Goal: Task Accomplishment & Management: Use online tool/utility

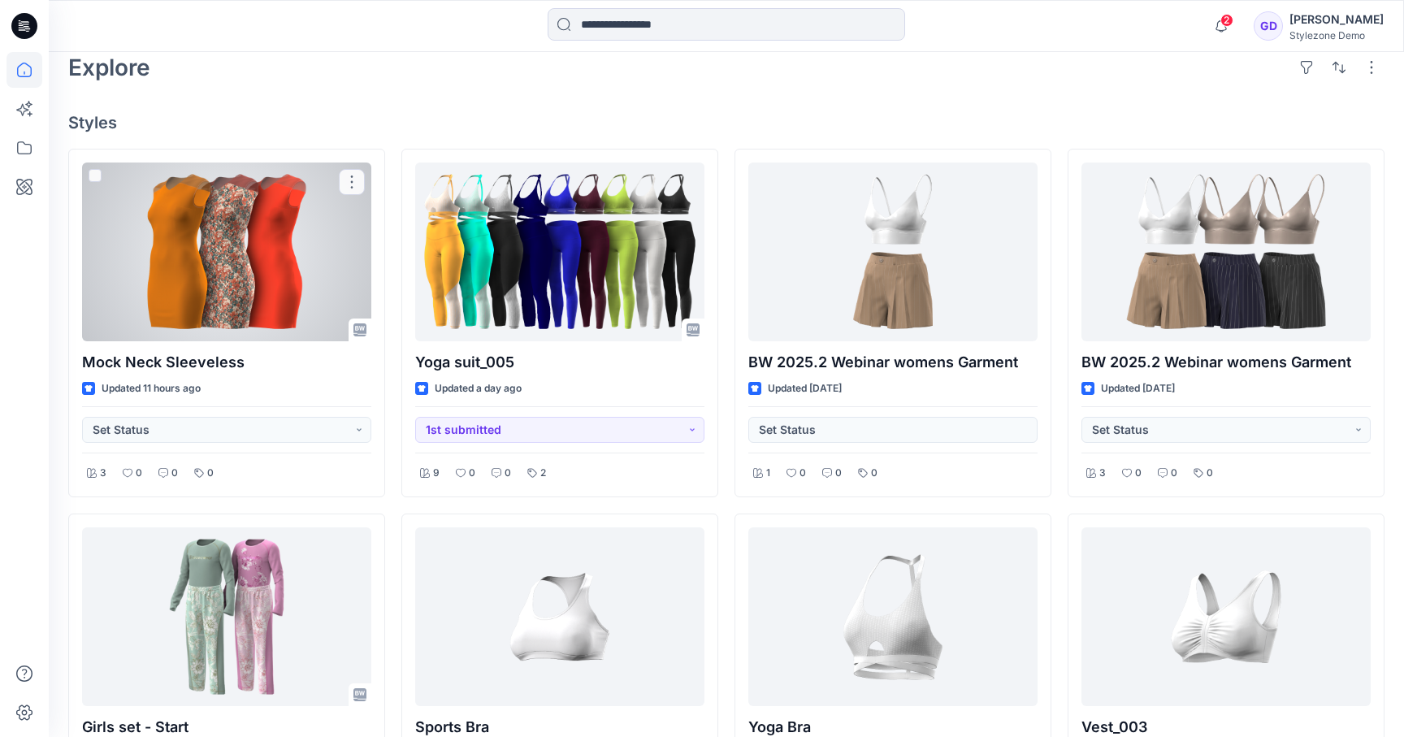
scroll to position [396, 0]
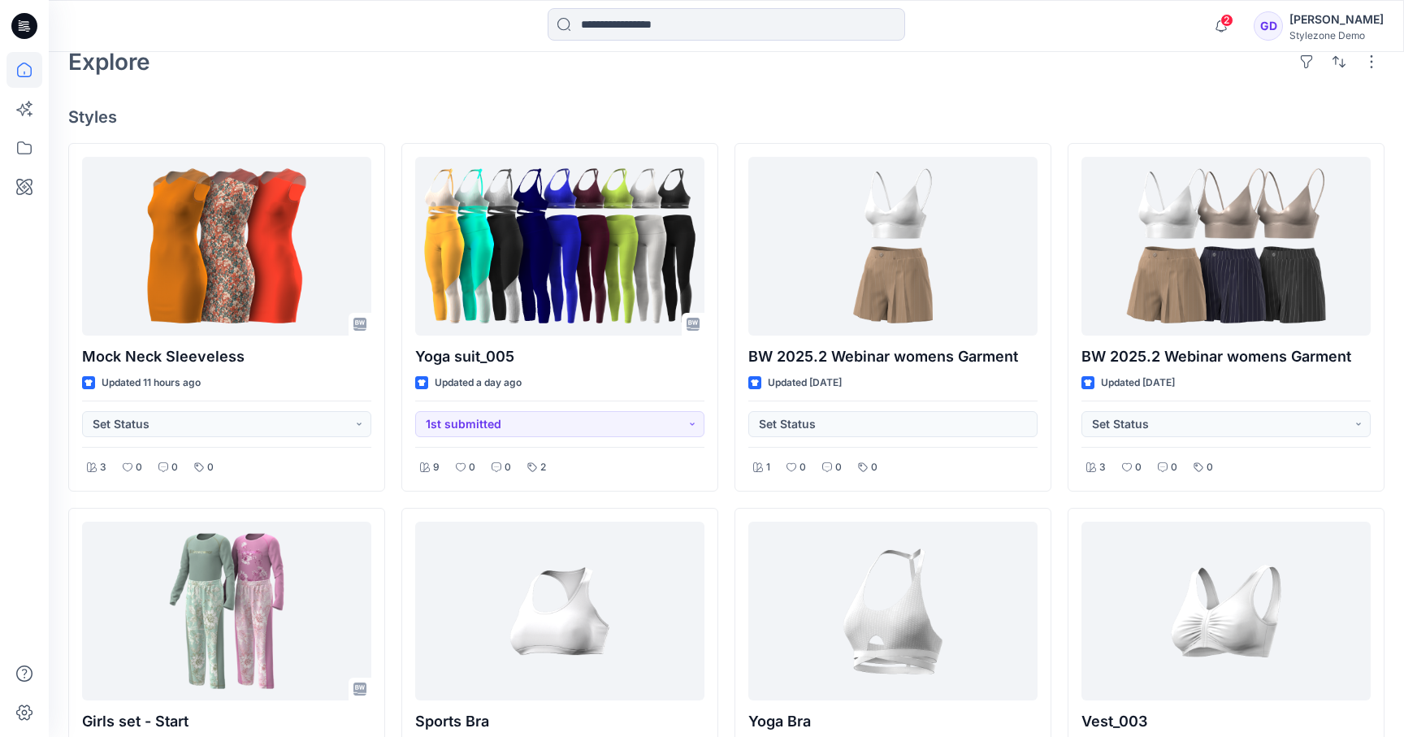
click at [465, 112] on h4 "Styles" at bounding box center [726, 116] width 1316 height 19
click at [19, 154] on icon at bounding box center [24, 148] width 36 height 36
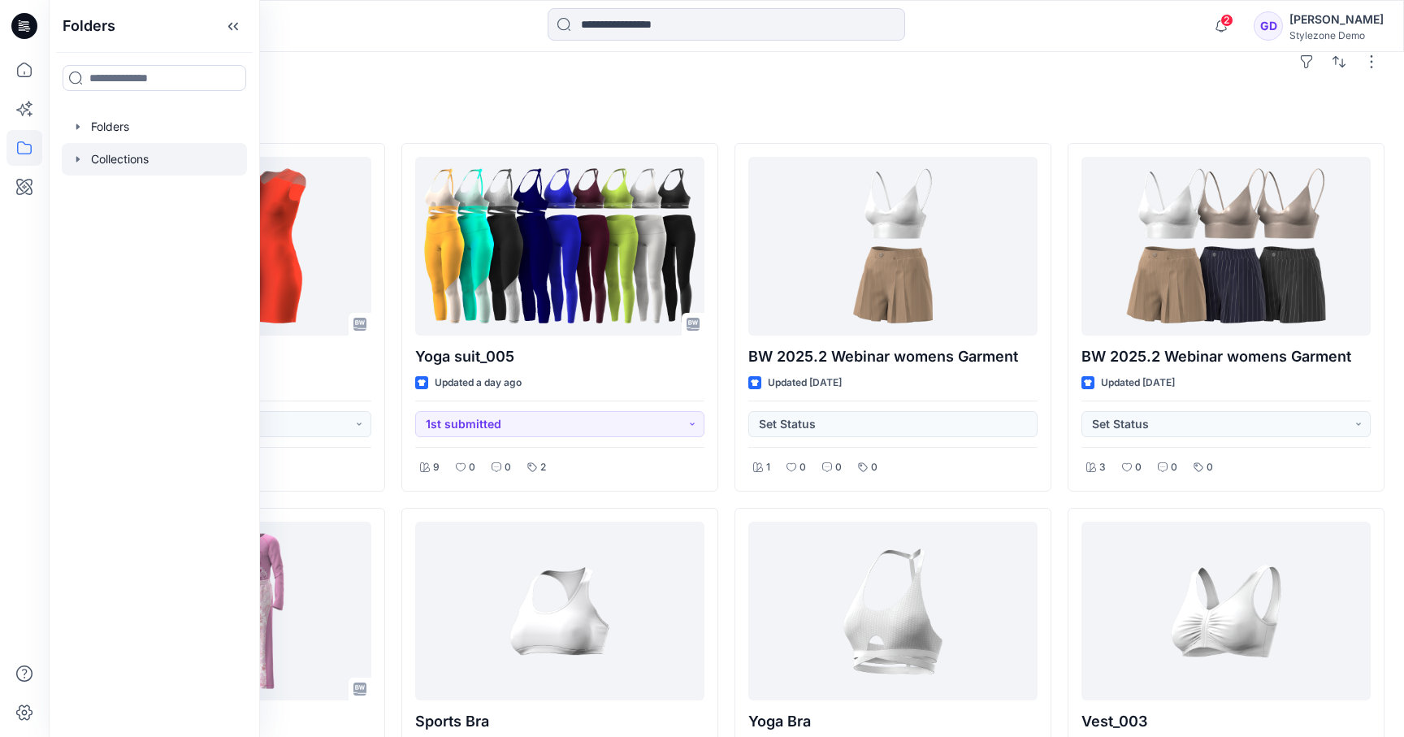
click at [81, 158] on icon "button" at bounding box center [77, 159] width 13 height 13
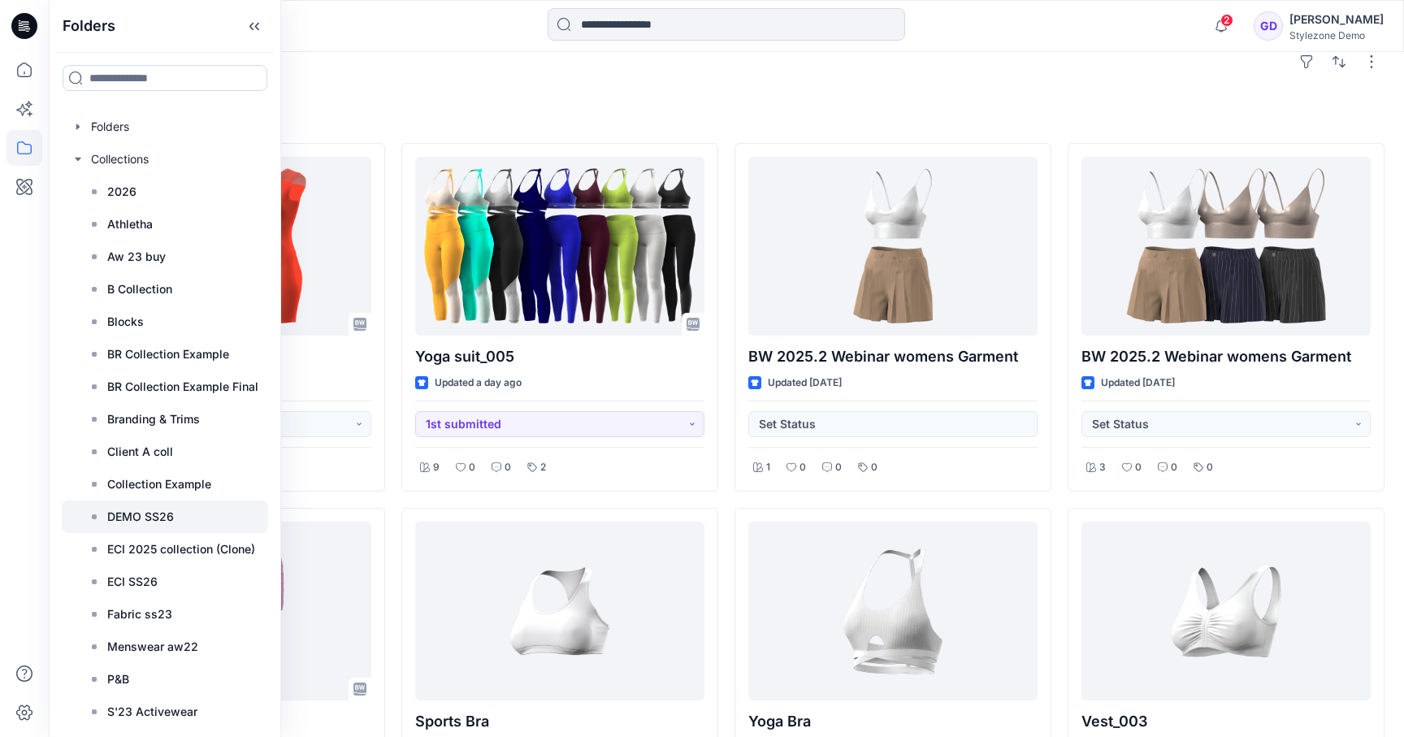
click at [183, 520] on div at bounding box center [165, 516] width 206 height 32
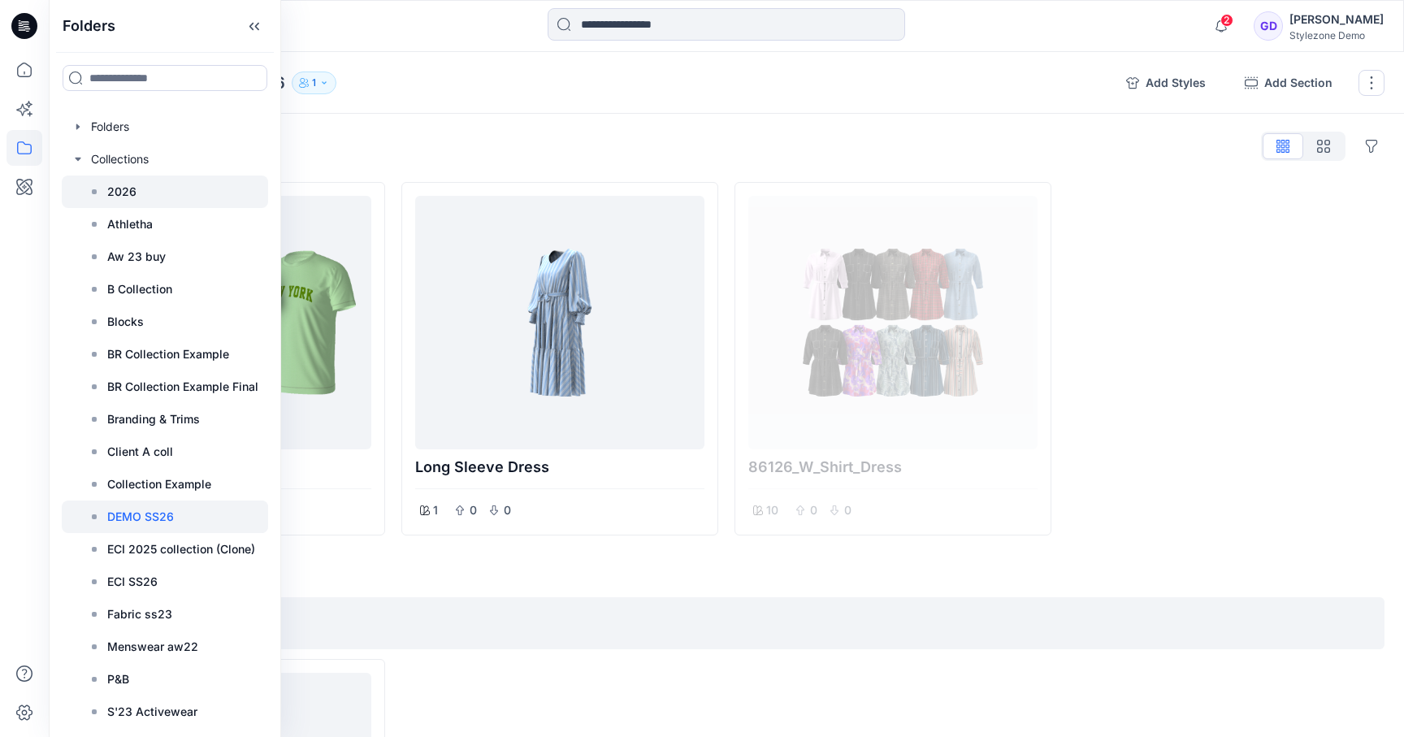
click at [132, 203] on div at bounding box center [165, 191] width 206 height 32
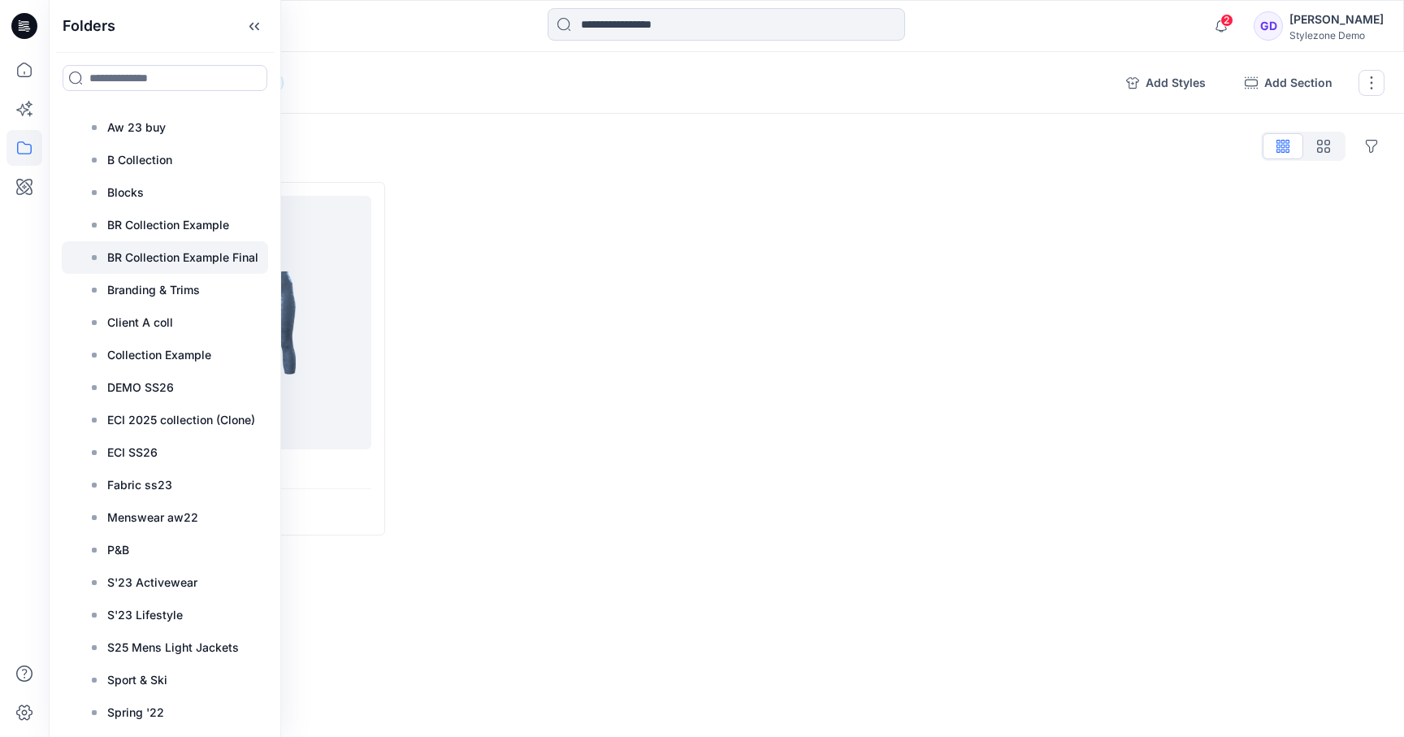
scroll to position [131, 0]
click at [158, 387] on p "DEMO SS26" at bounding box center [140, 385] width 67 height 19
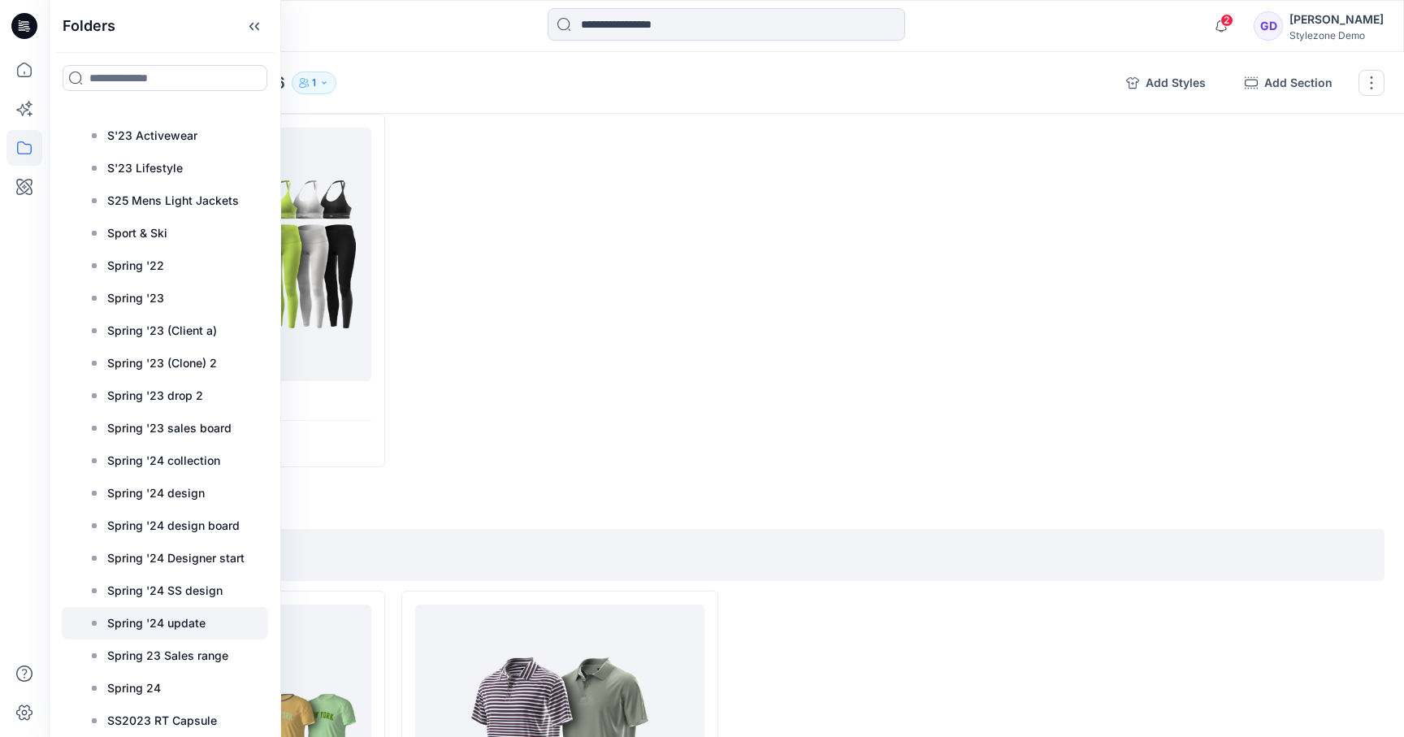
scroll to position [679, 0]
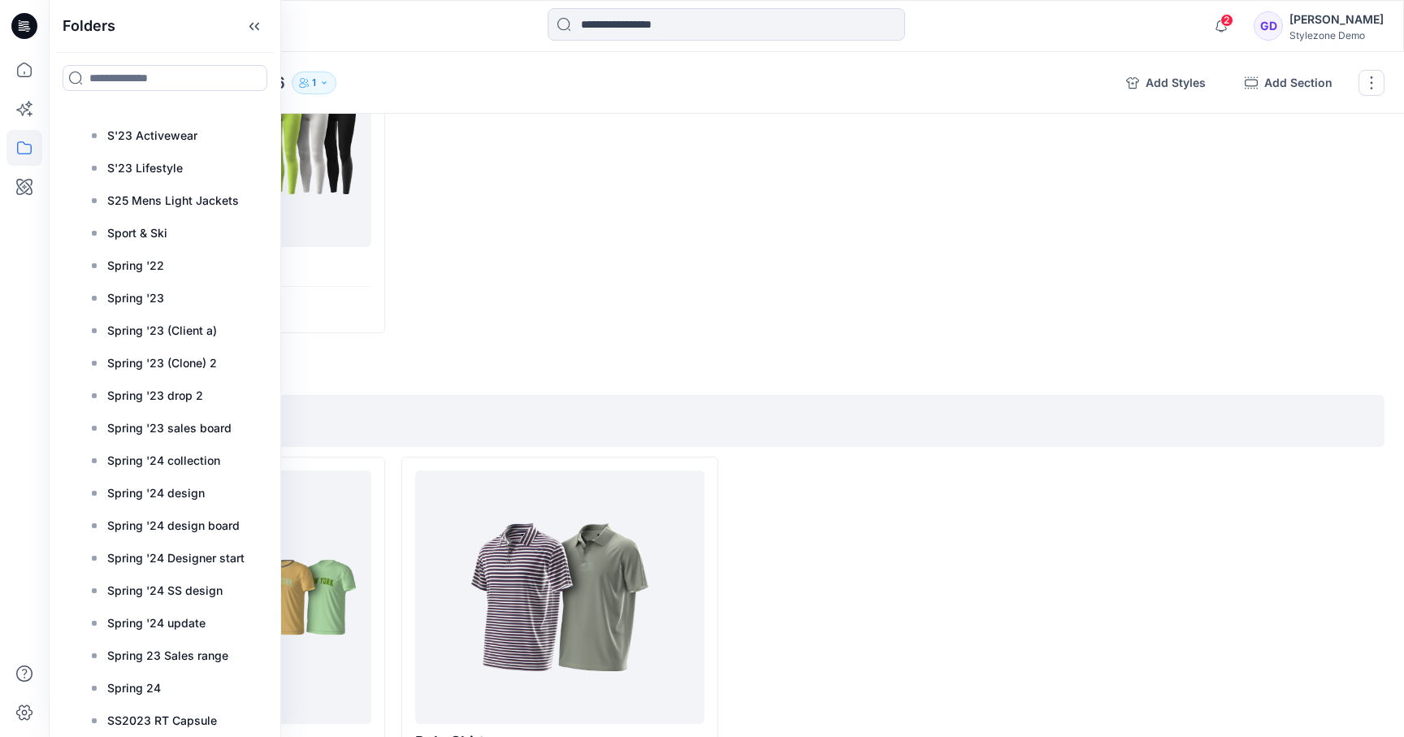
click at [547, 239] on div at bounding box center [559, 156] width 317 height 353
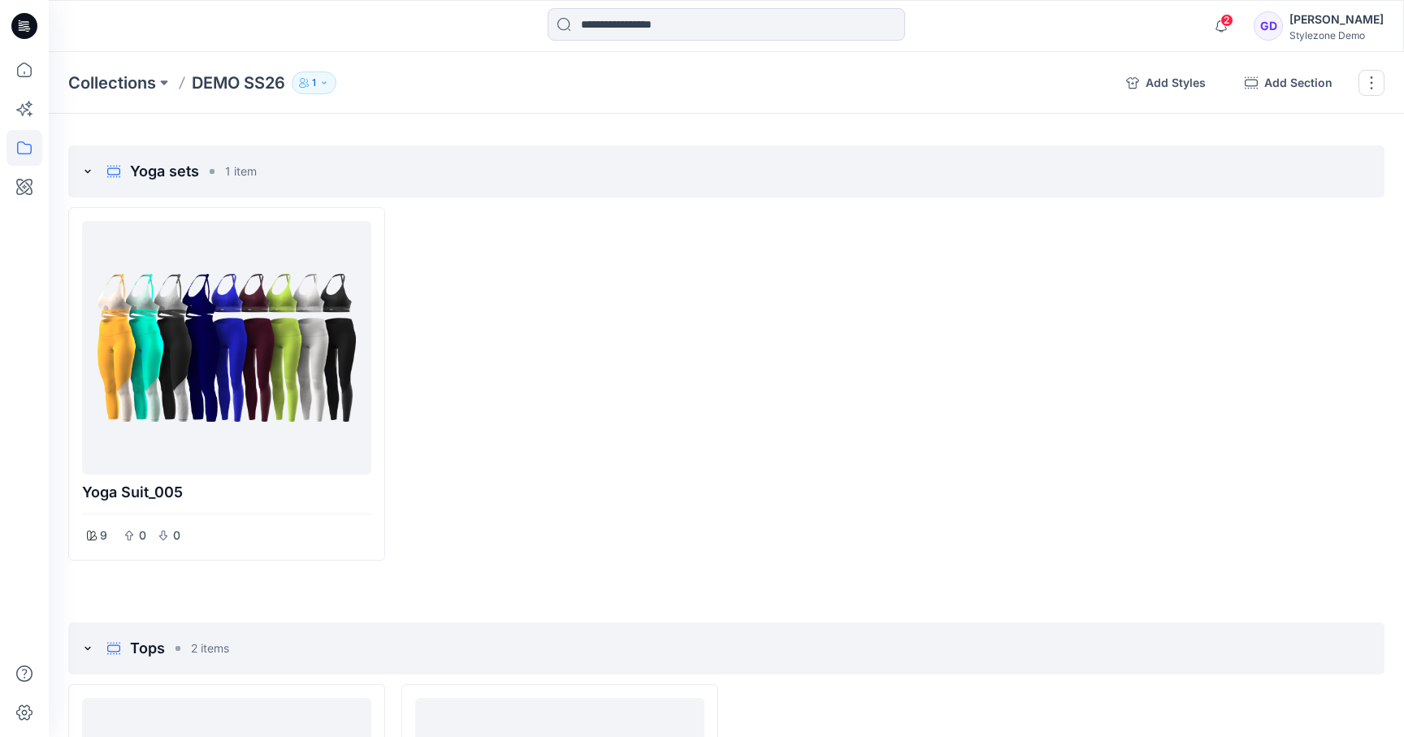
scroll to position [0, 0]
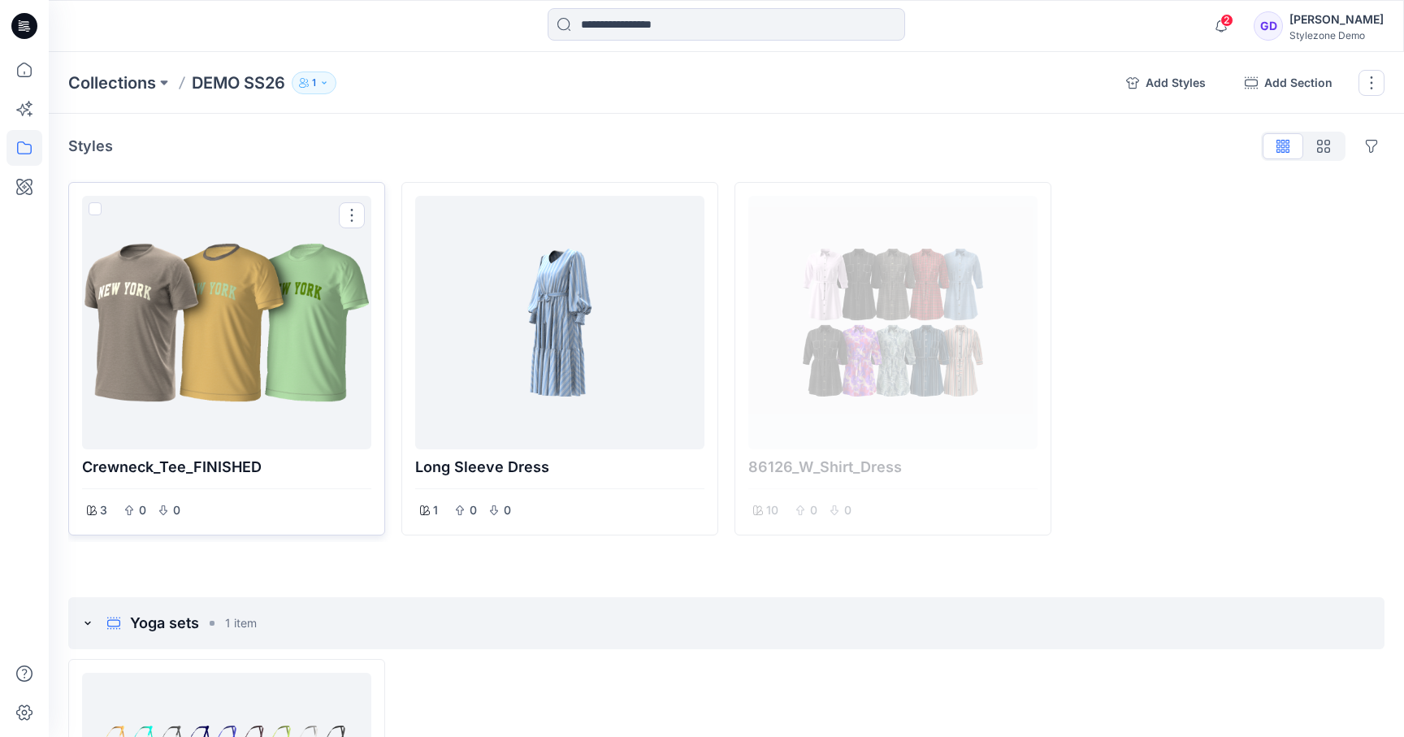
click at [318, 360] on div at bounding box center [227, 322] width 276 height 240
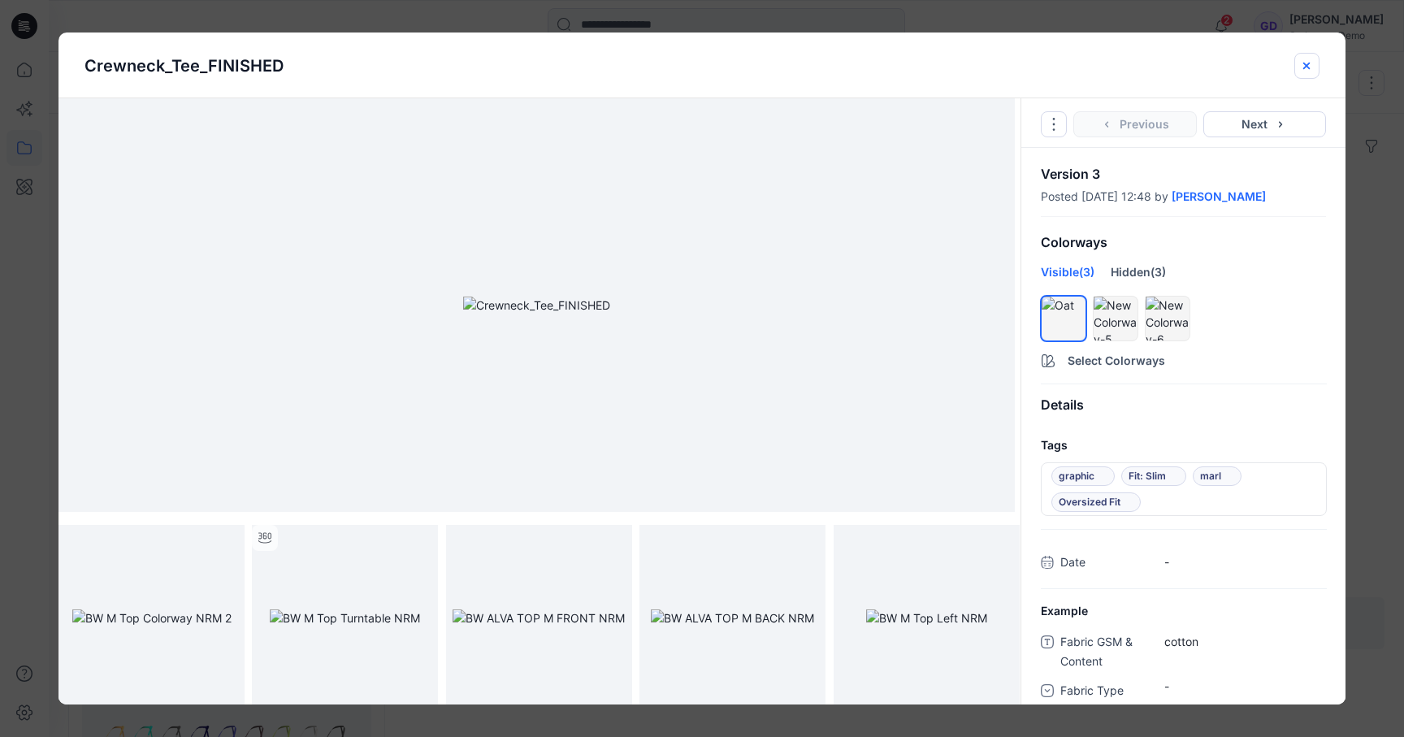
click at [1308, 67] on icon "close-btn" at bounding box center [1306, 65] width 6 height 6
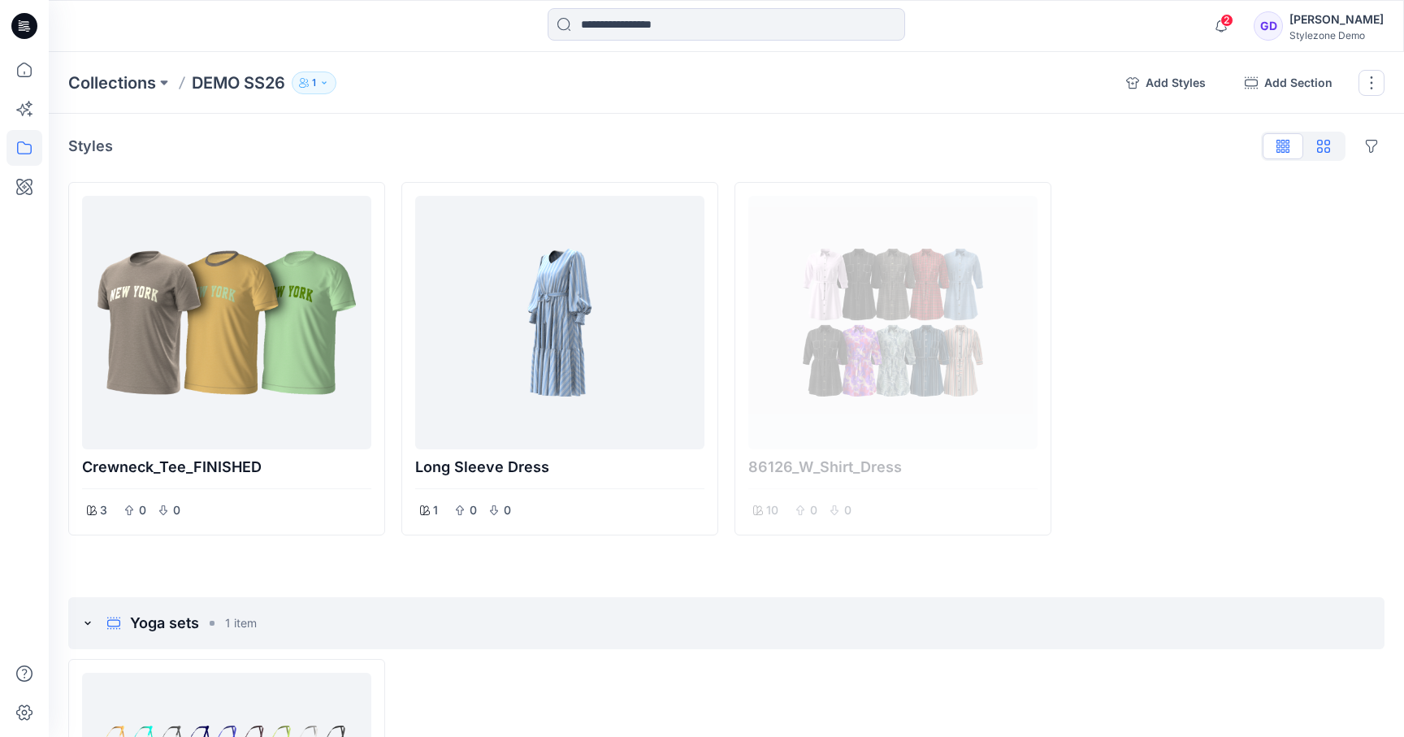
click at [1322, 141] on icon "button" at bounding box center [1323, 146] width 13 height 13
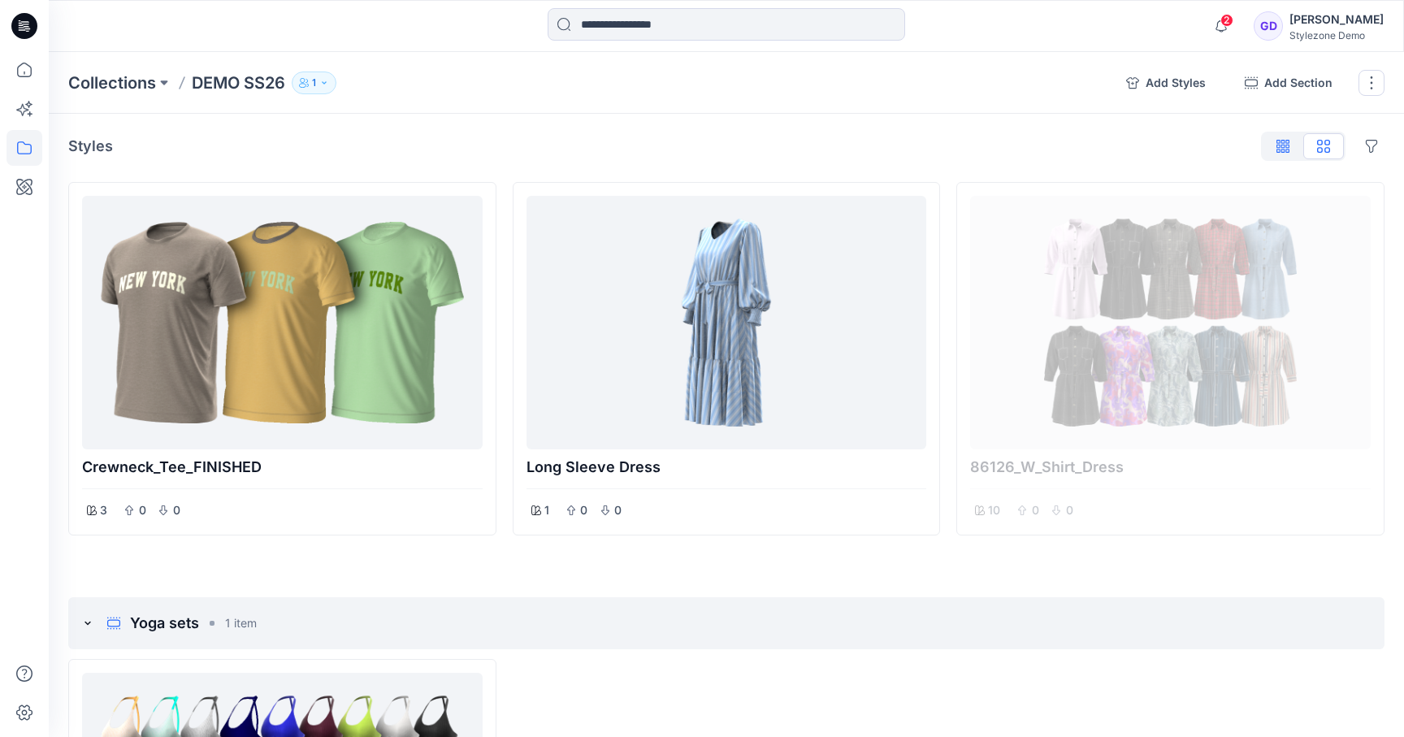
click at [1283, 141] on icon "button" at bounding box center [1282, 146] width 13 height 13
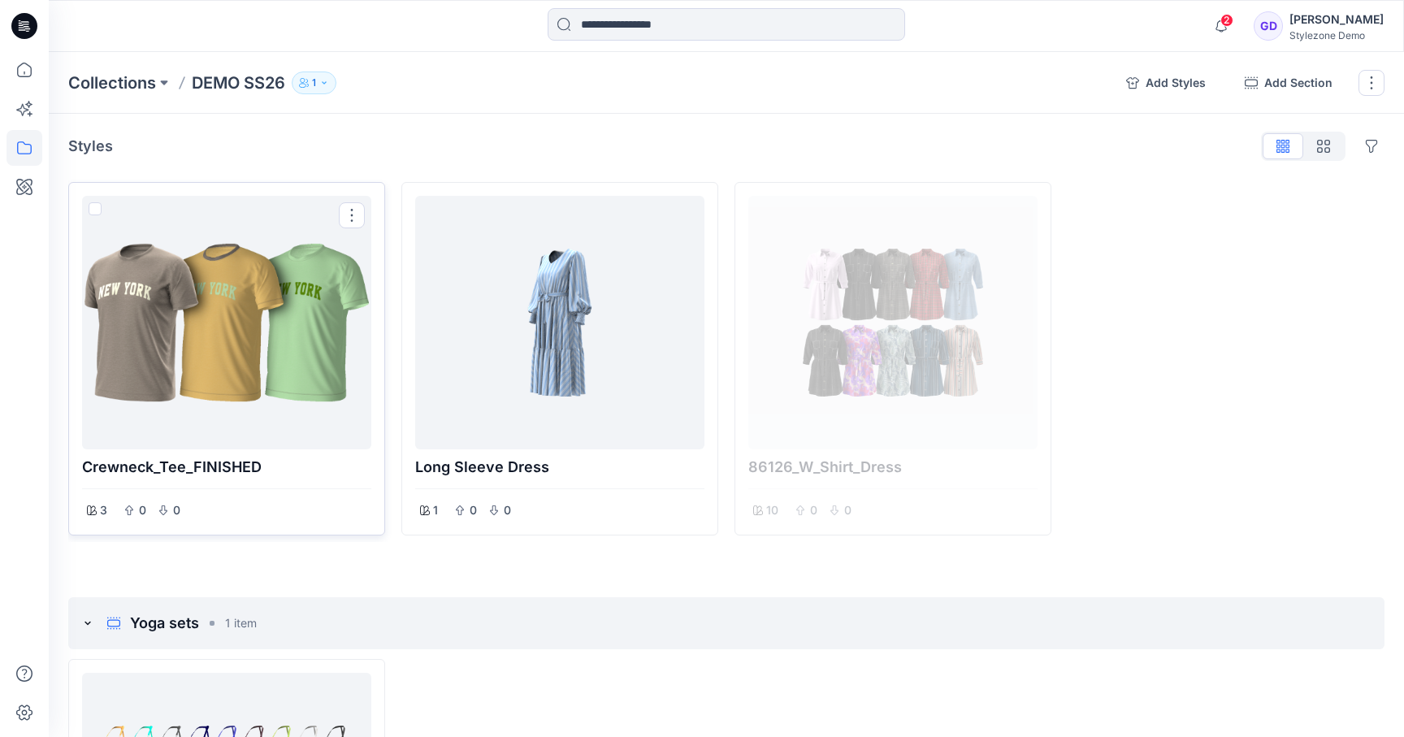
click at [273, 264] on div at bounding box center [227, 322] width 276 height 240
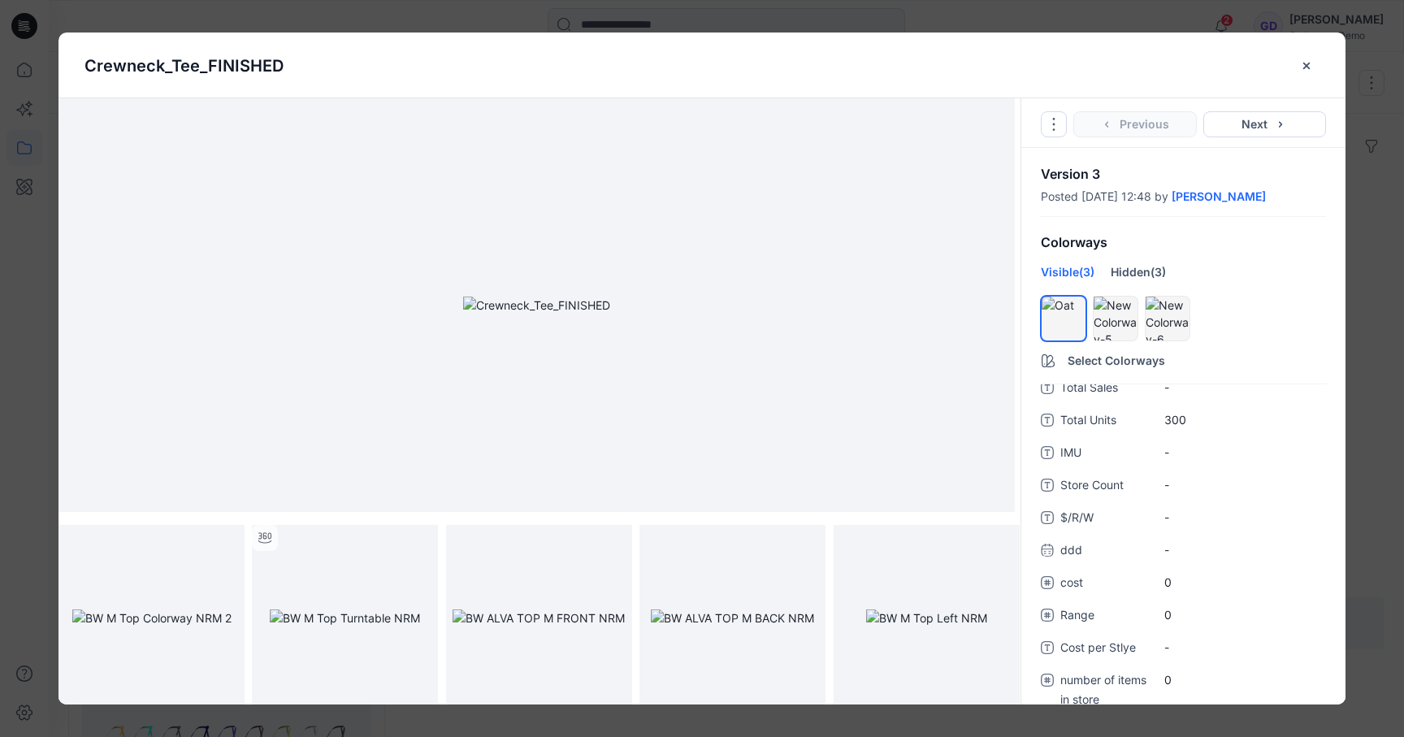
scroll to position [623, 0]
click at [1306, 69] on icon "close-btn" at bounding box center [1306, 65] width 13 height 13
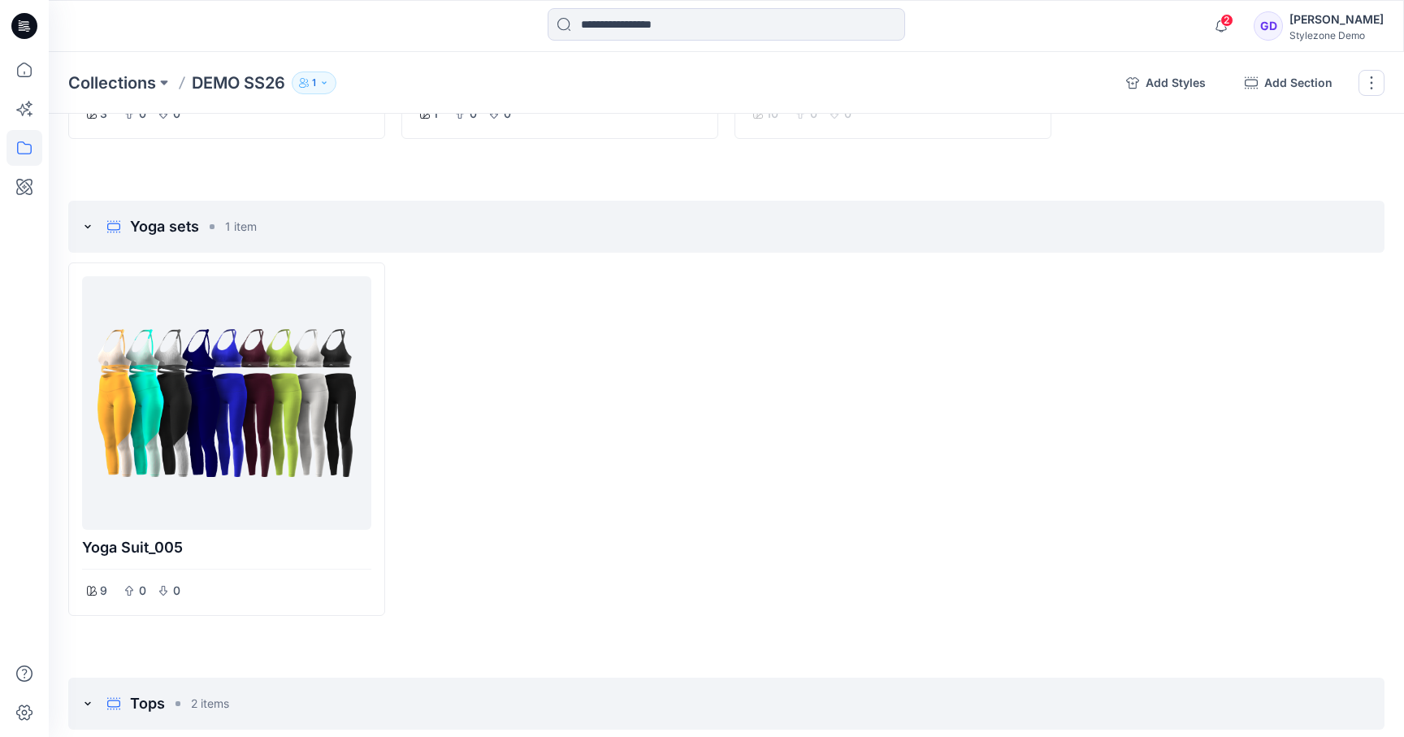
scroll to position [0, 0]
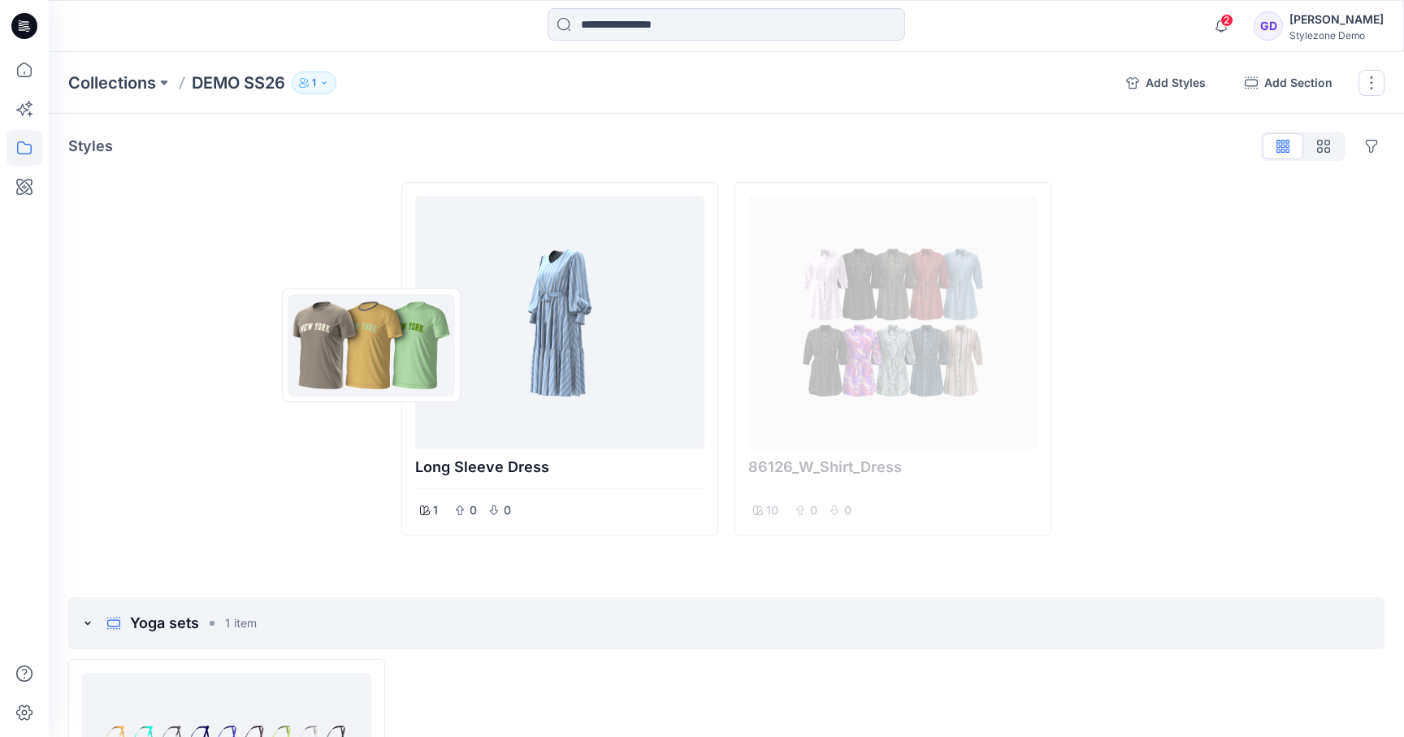
drag, startPoint x: 203, startPoint y: 318, endPoint x: 325, endPoint y: 353, distance: 127.0
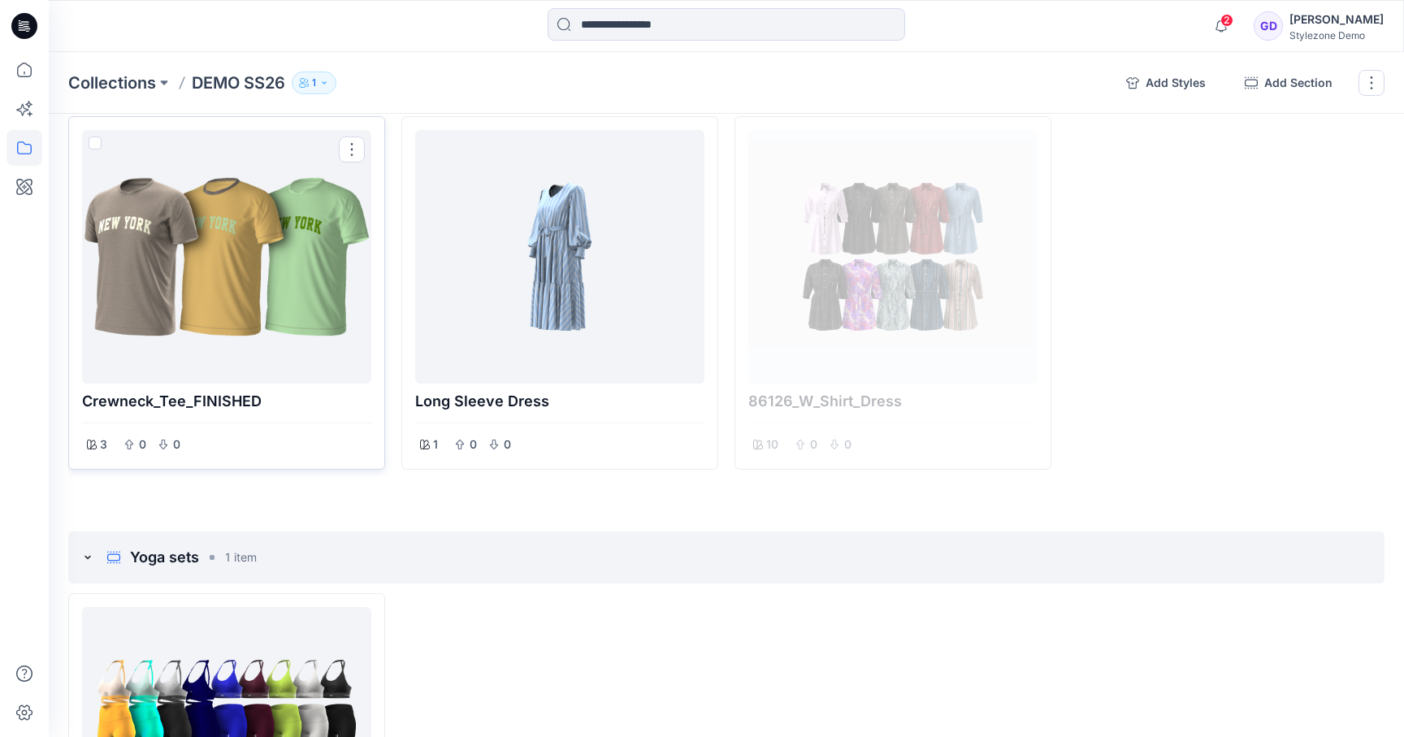
scroll to position [270, 0]
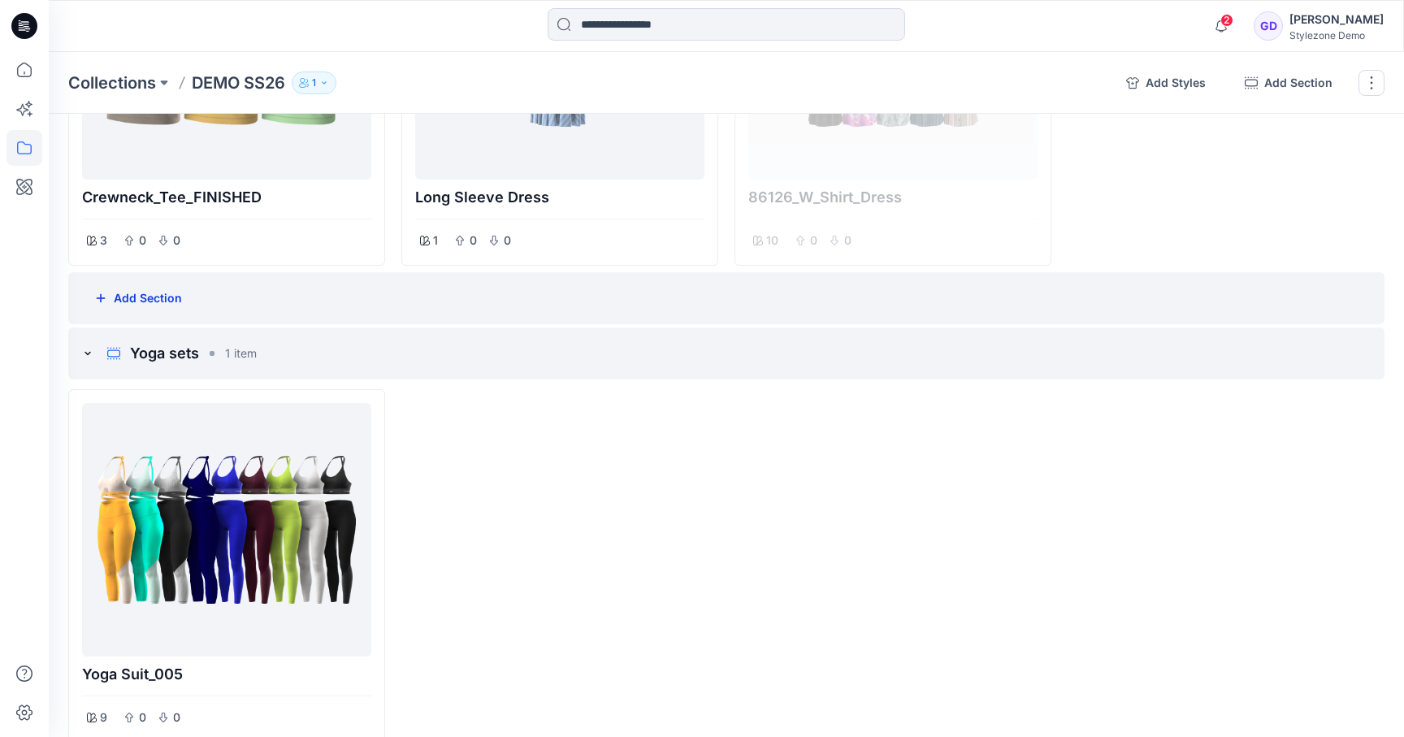
click at [147, 309] on button "Add Section" at bounding box center [138, 298] width 114 height 32
click at [594, 640] on div at bounding box center [559, 565] width 317 height 353
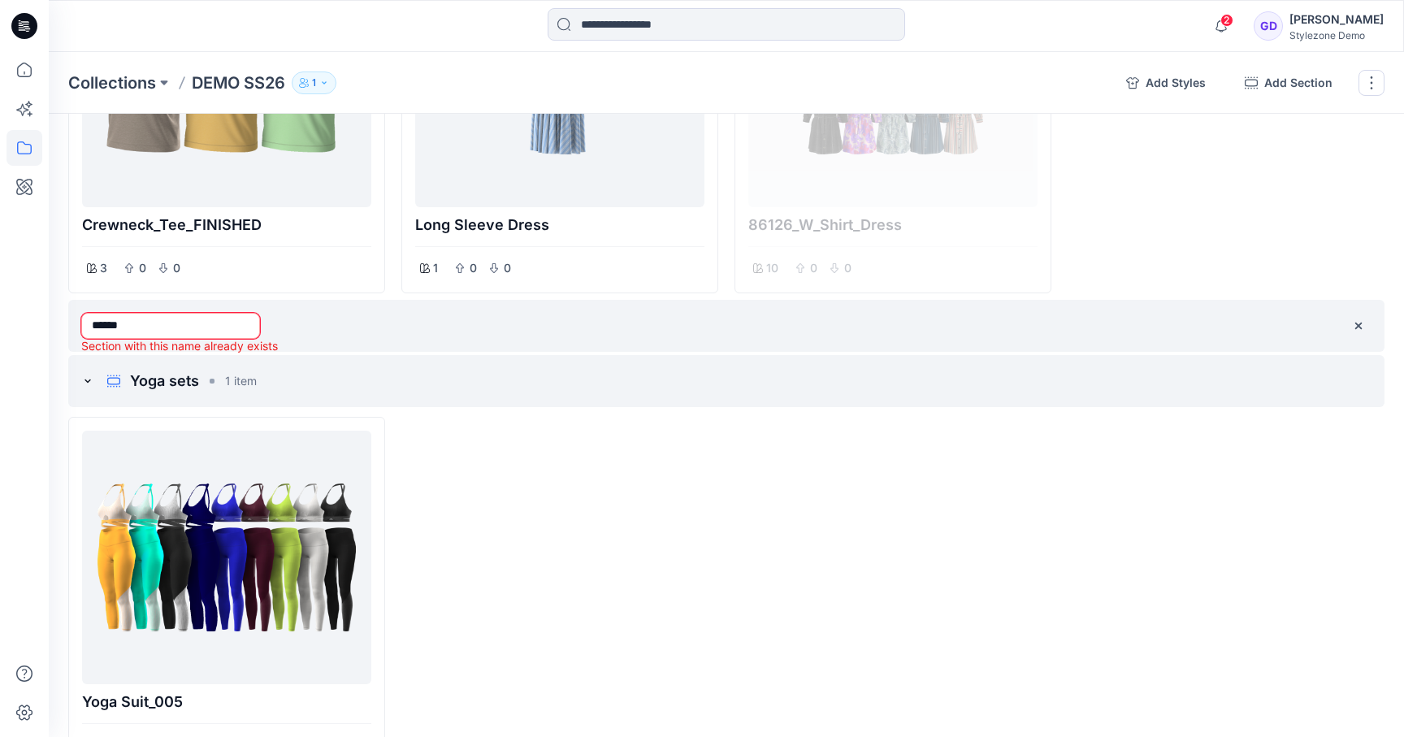
click at [176, 322] on input "******" at bounding box center [170, 326] width 179 height 26
type input "******"
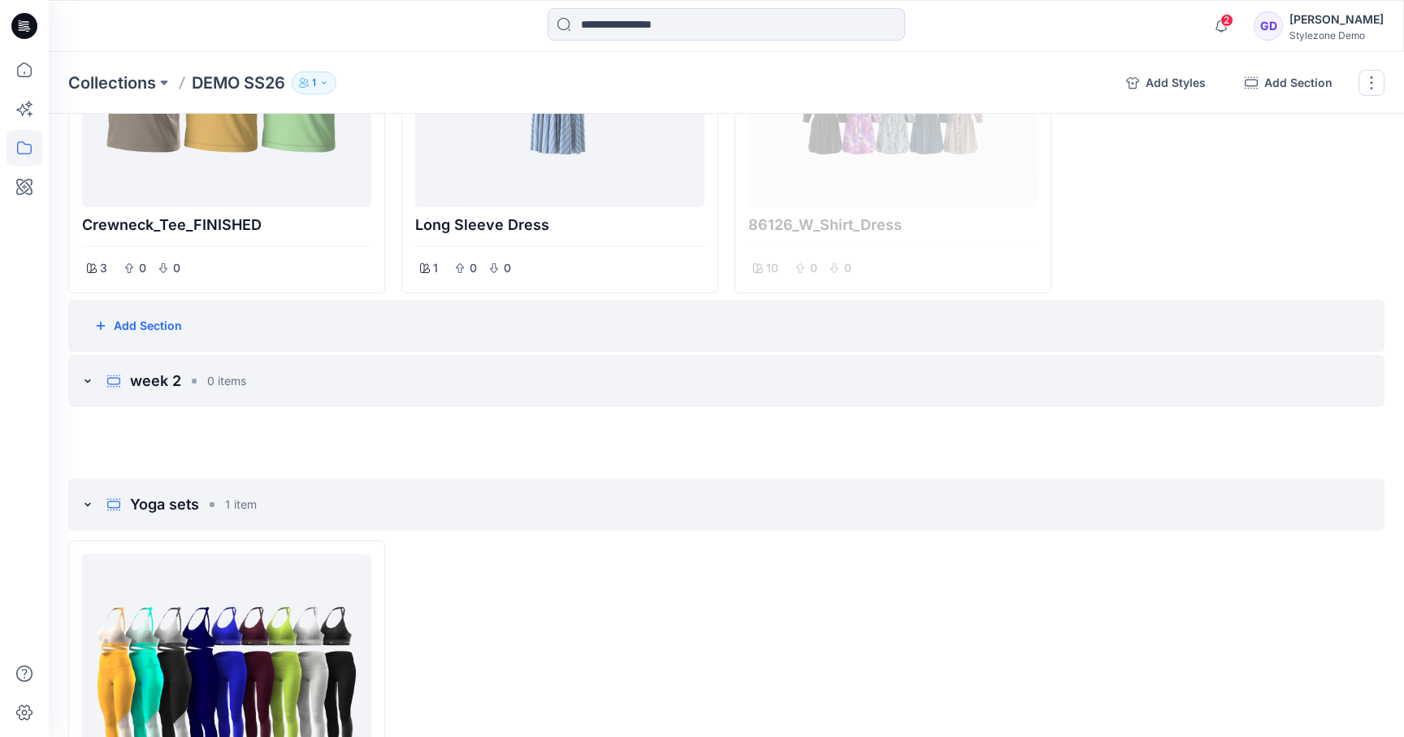
scroll to position [229, 0]
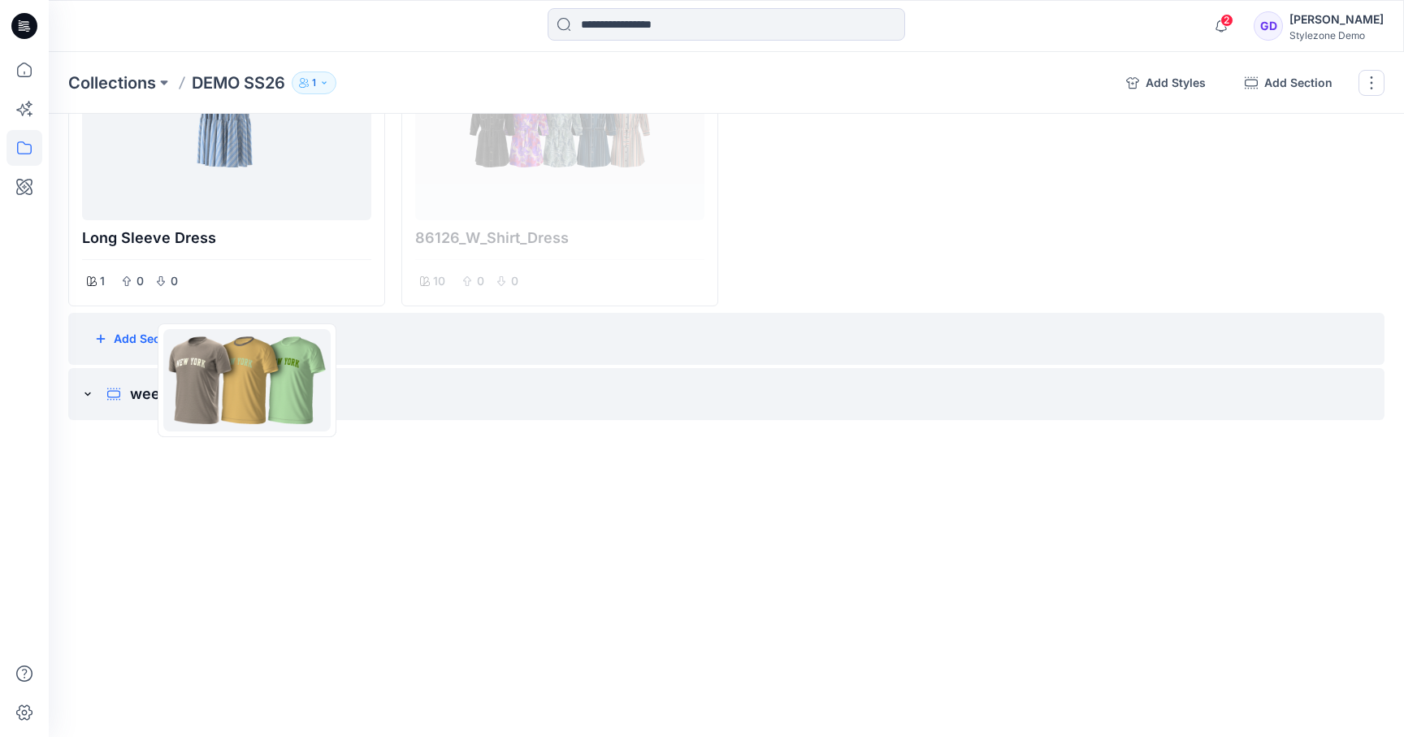
drag, startPoint x: 239, startPoint y: 154, endPoint x: 235, endPoint y: 452, distance: 297.4
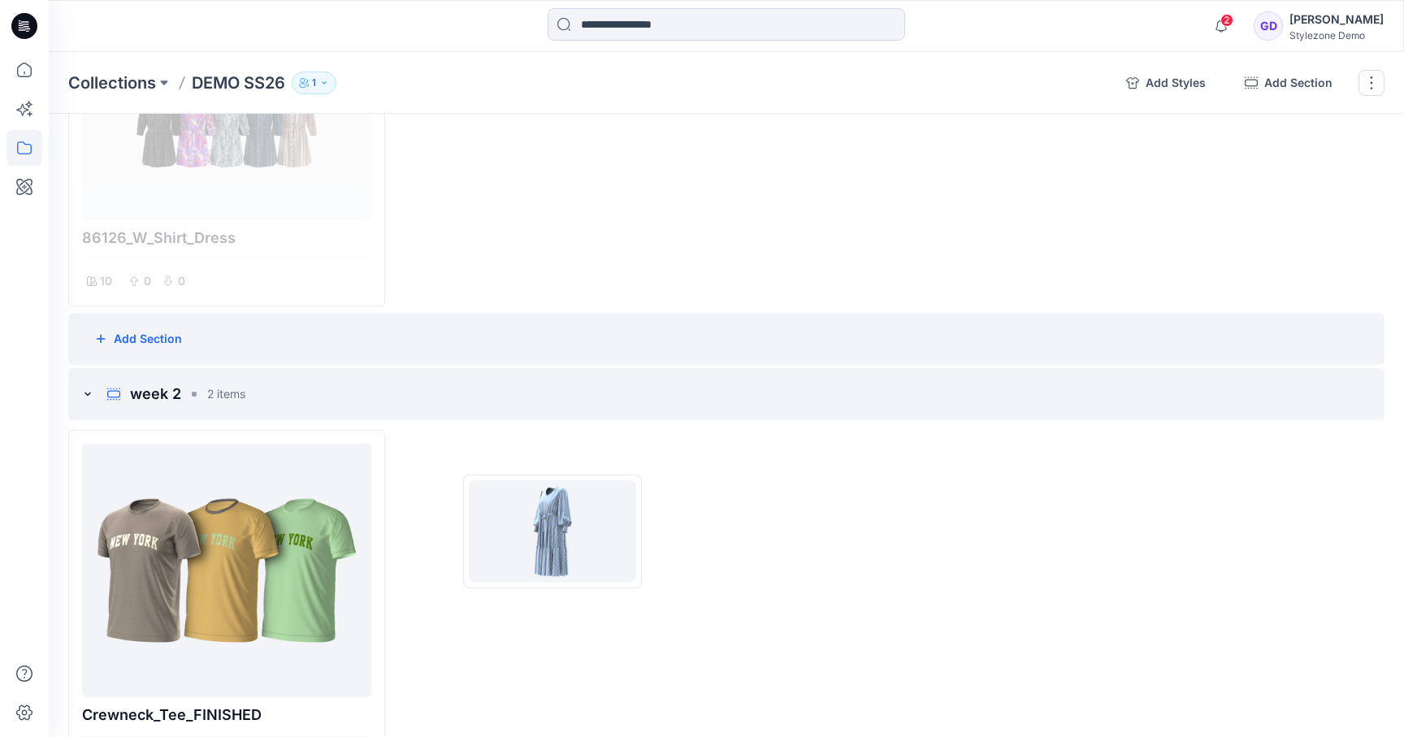
drag, startPoint x: 277, startPoint y: 145, endPoint x: 552, endPoint y: 531, distance: 474.1
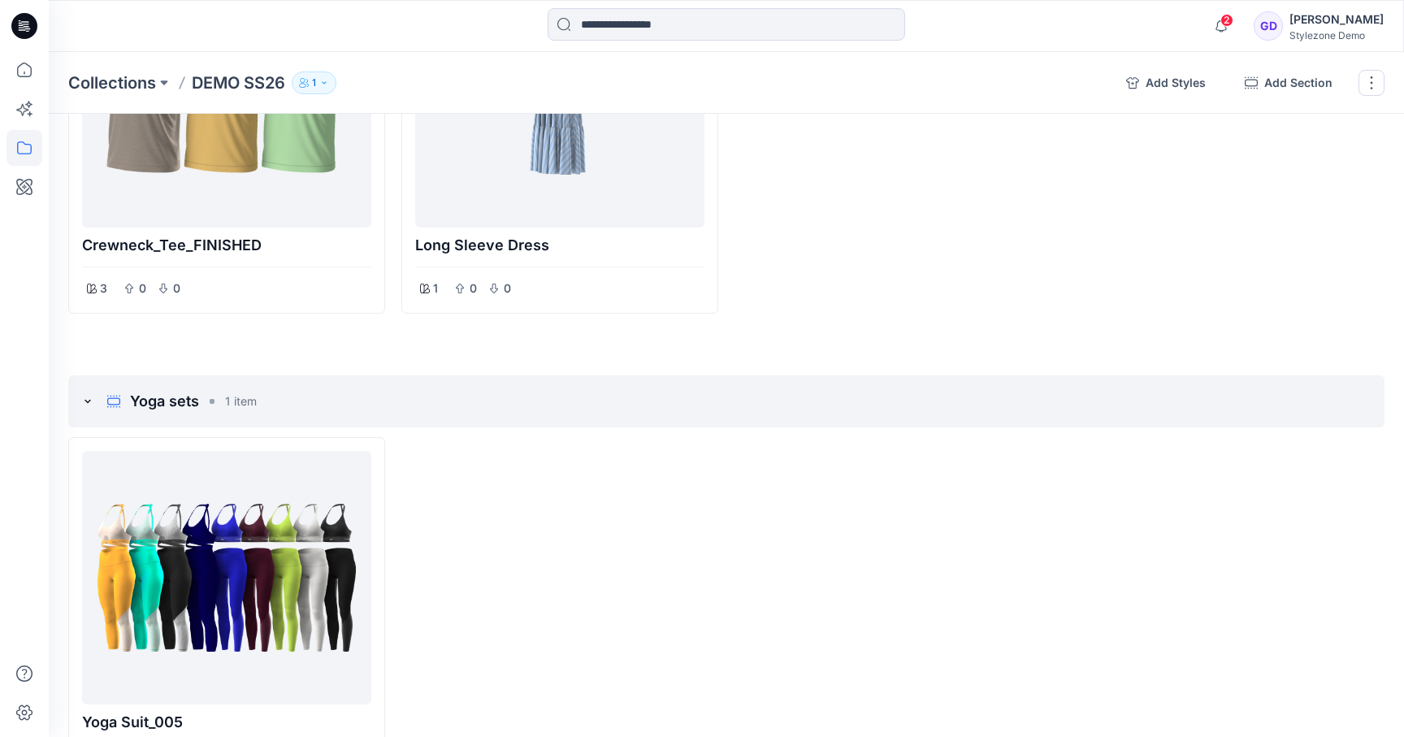
scroll to position [703, 0]
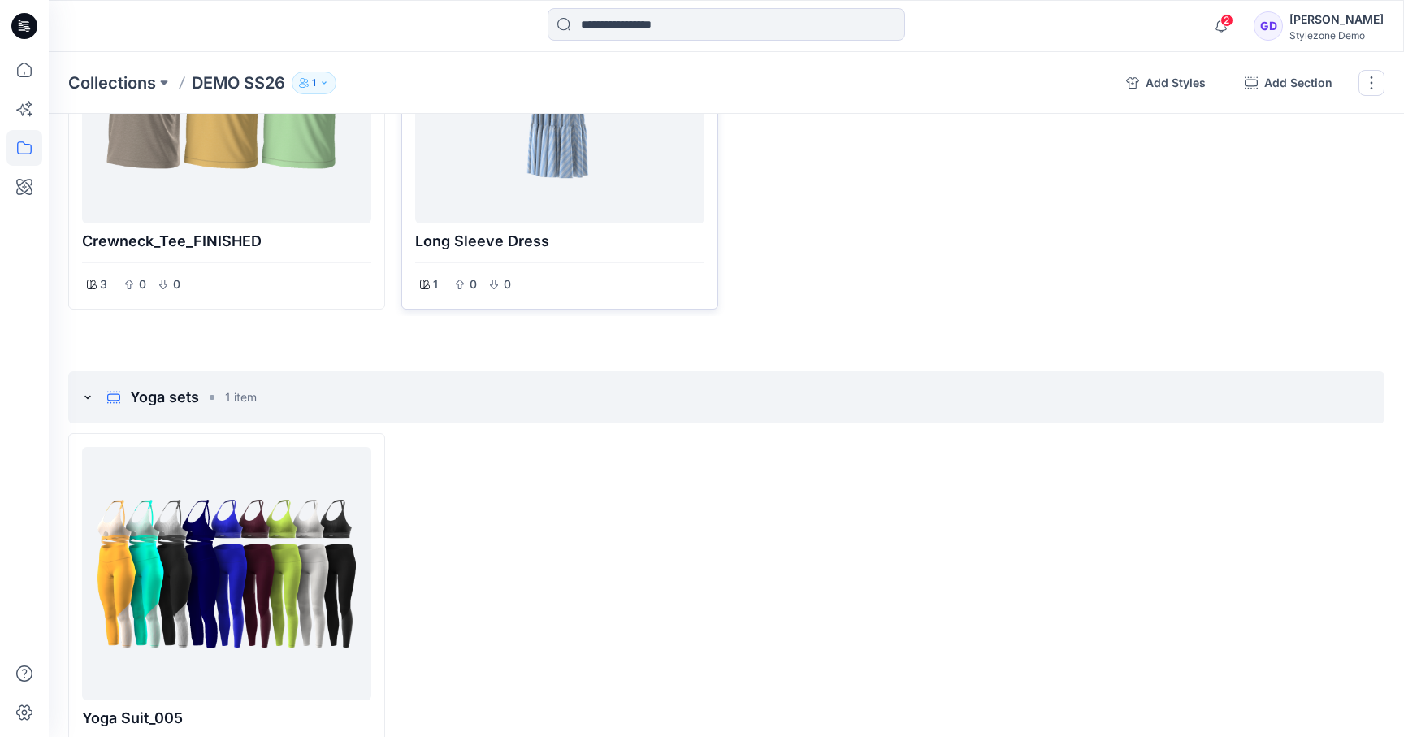
click at [593, 306] on div "Long sleeve Dress 1 0 0" at bounding box center [559, 269] width 315 height 79
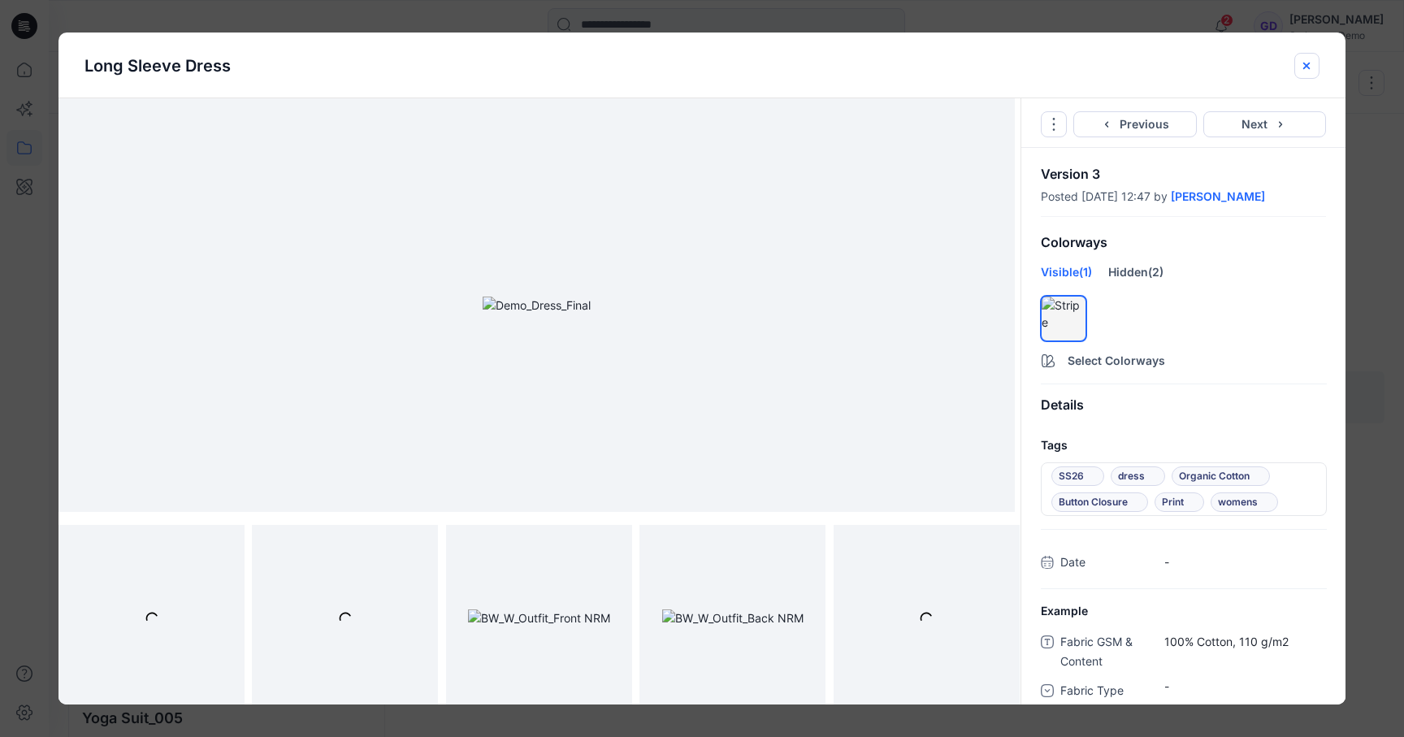
click at [1303, 72] on button "close-btn" at bounding box center [1306, 66] width 25 height 26
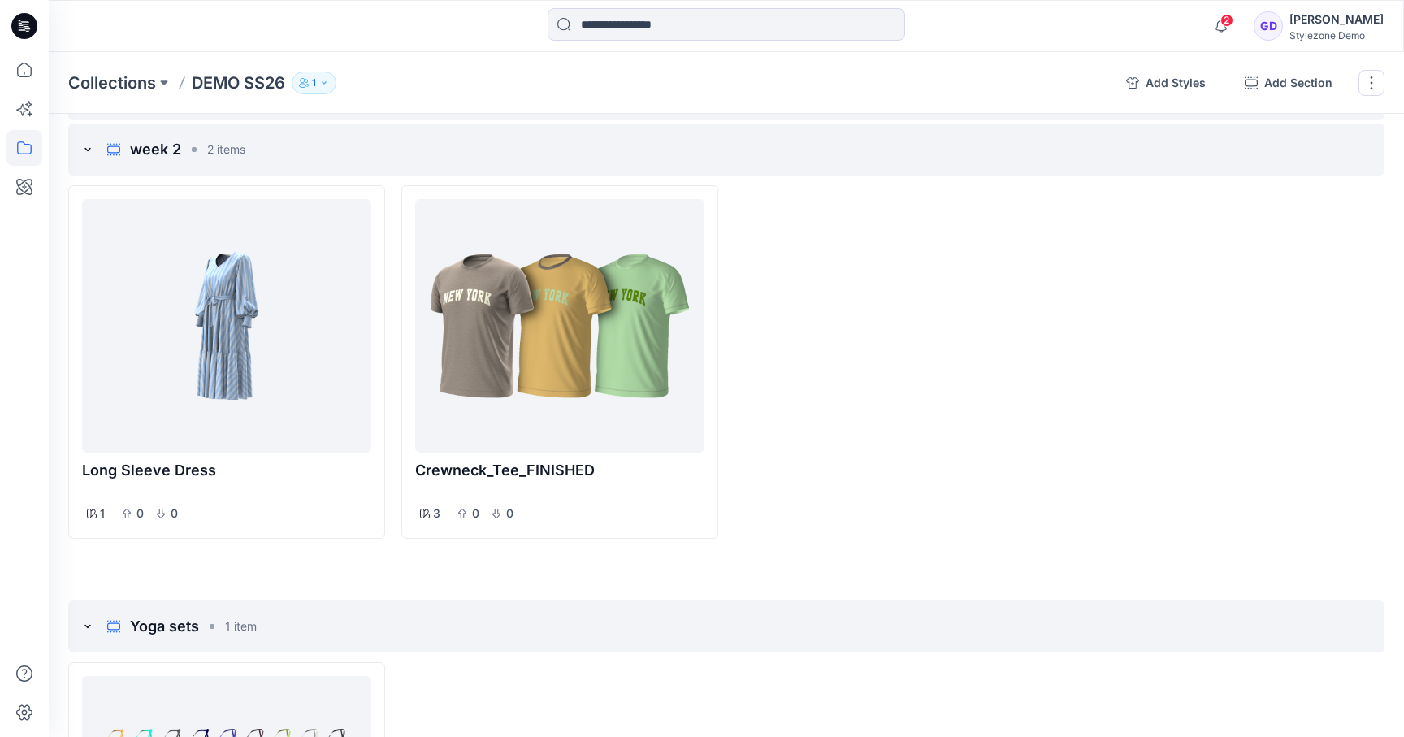
scroll to position [477, 0]
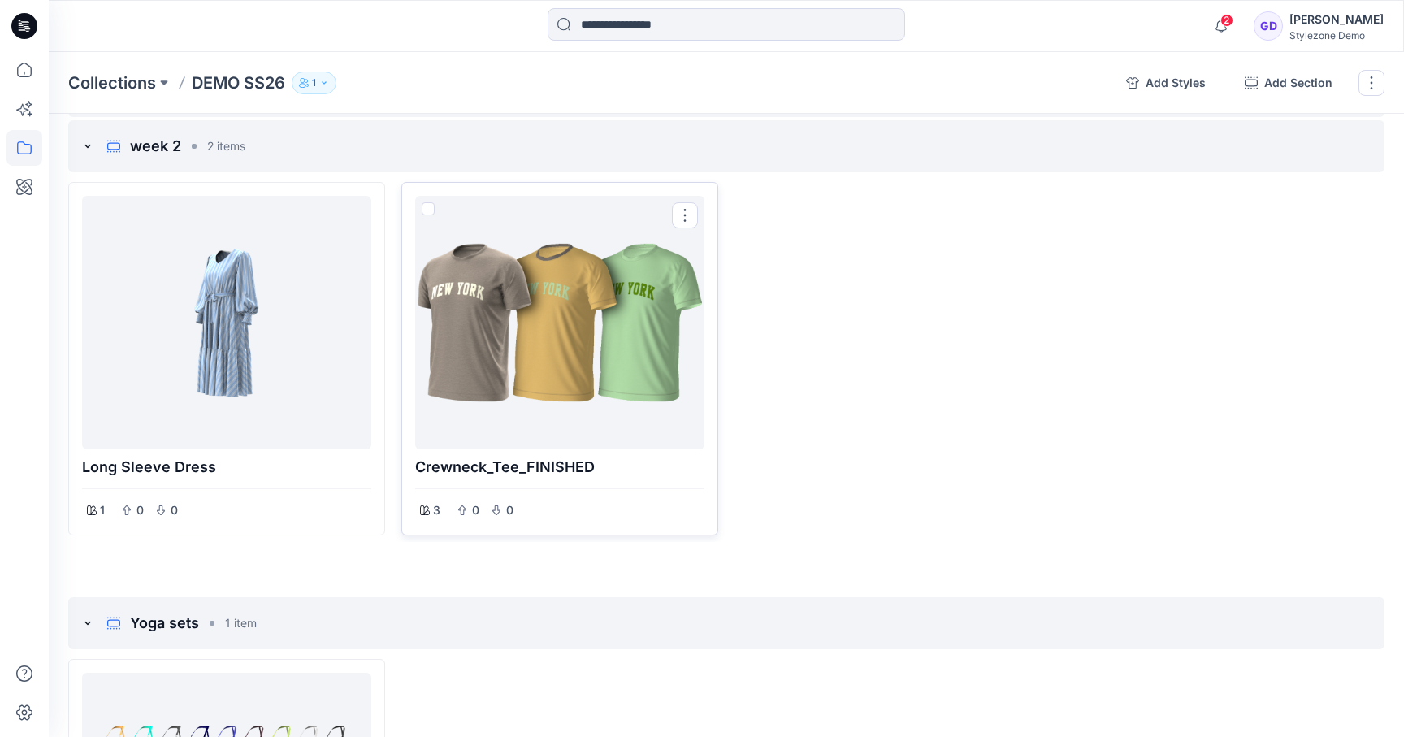
click at [598, 323] on div at bounding box center [560, 322] width 276 height 240
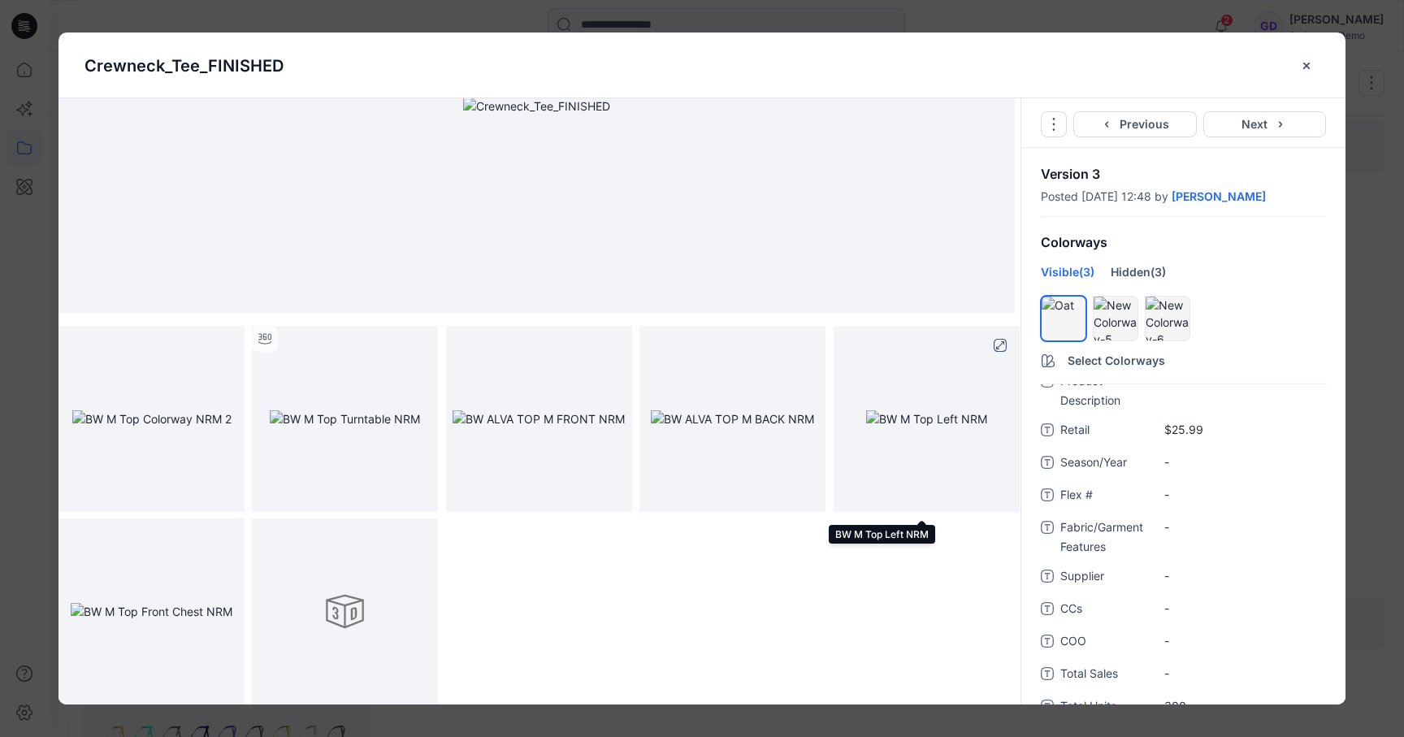
scroll to position [0, 0]
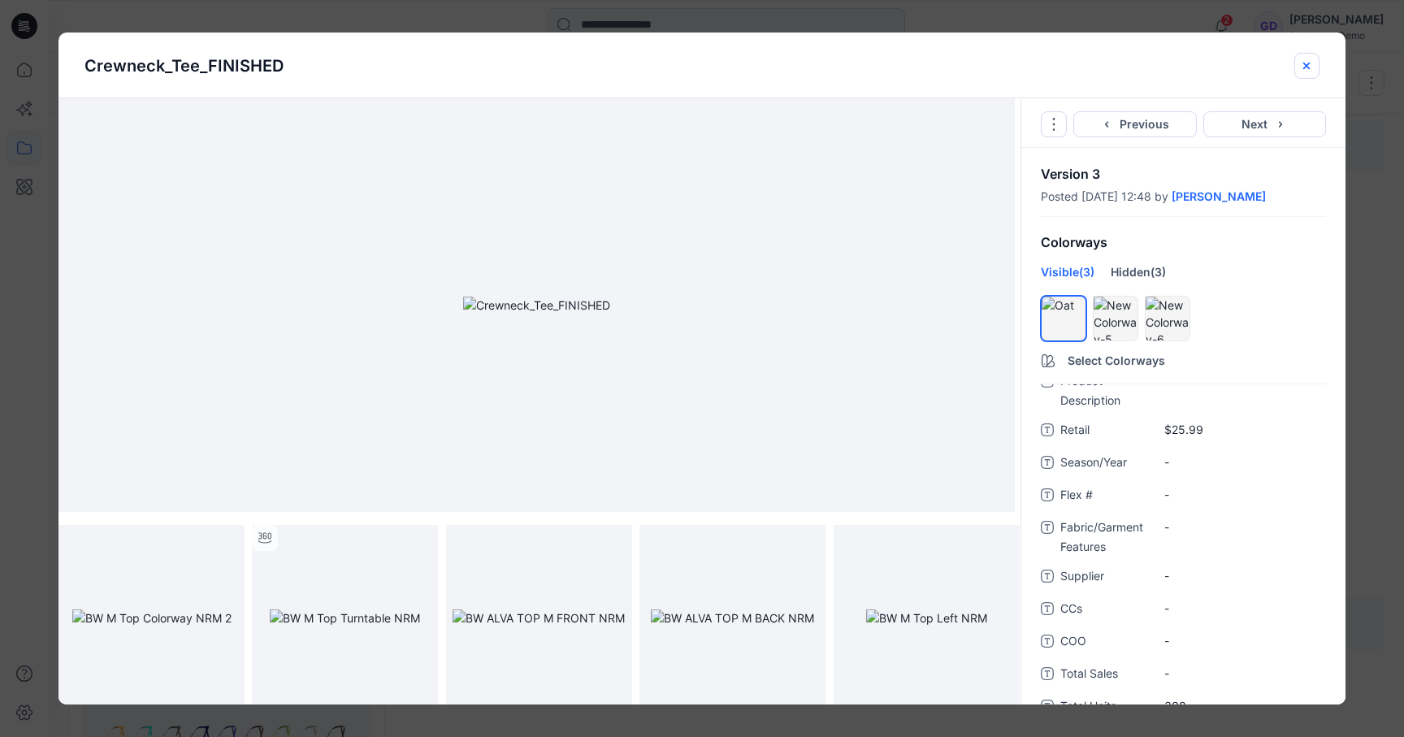
click at [1301, 61] on icon "close-btn" at bounding box center [1306, 65] width 13 height 13
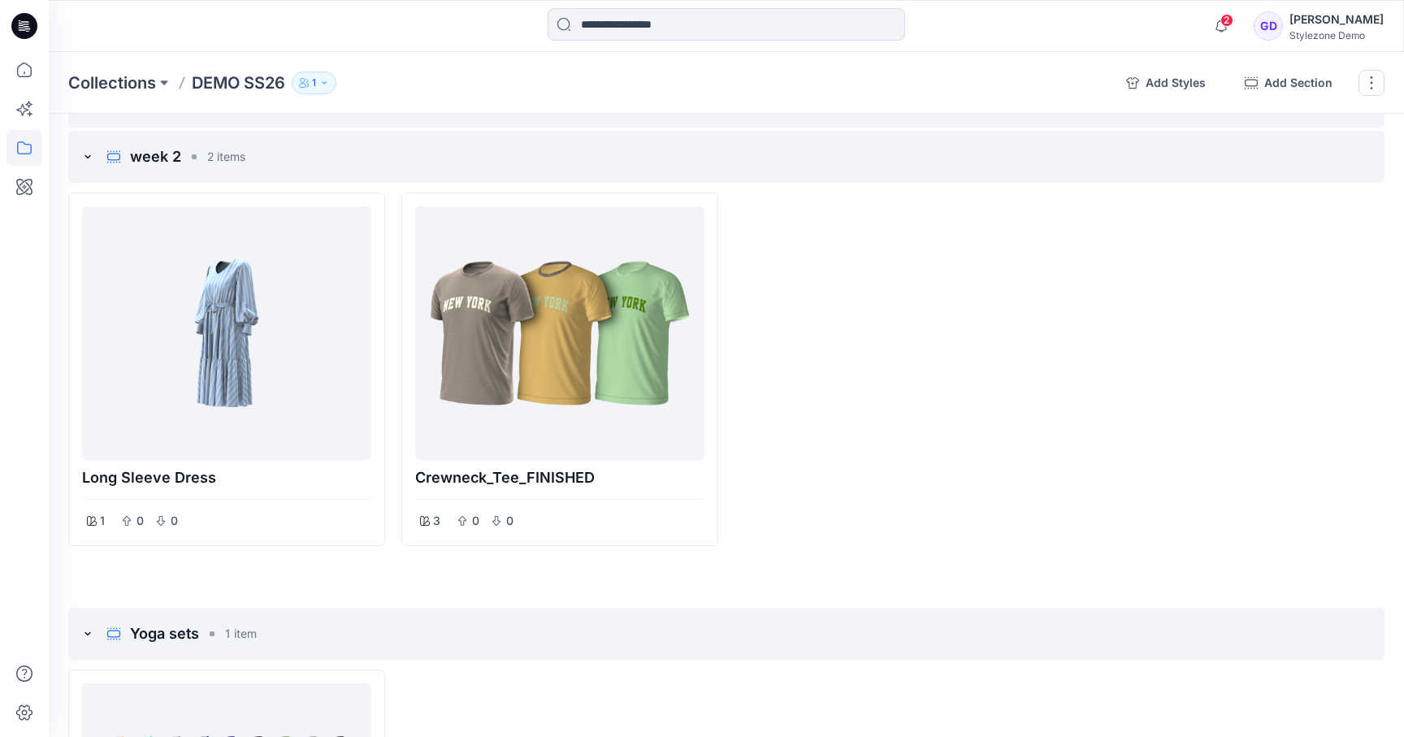
scroll to position [465, 0]
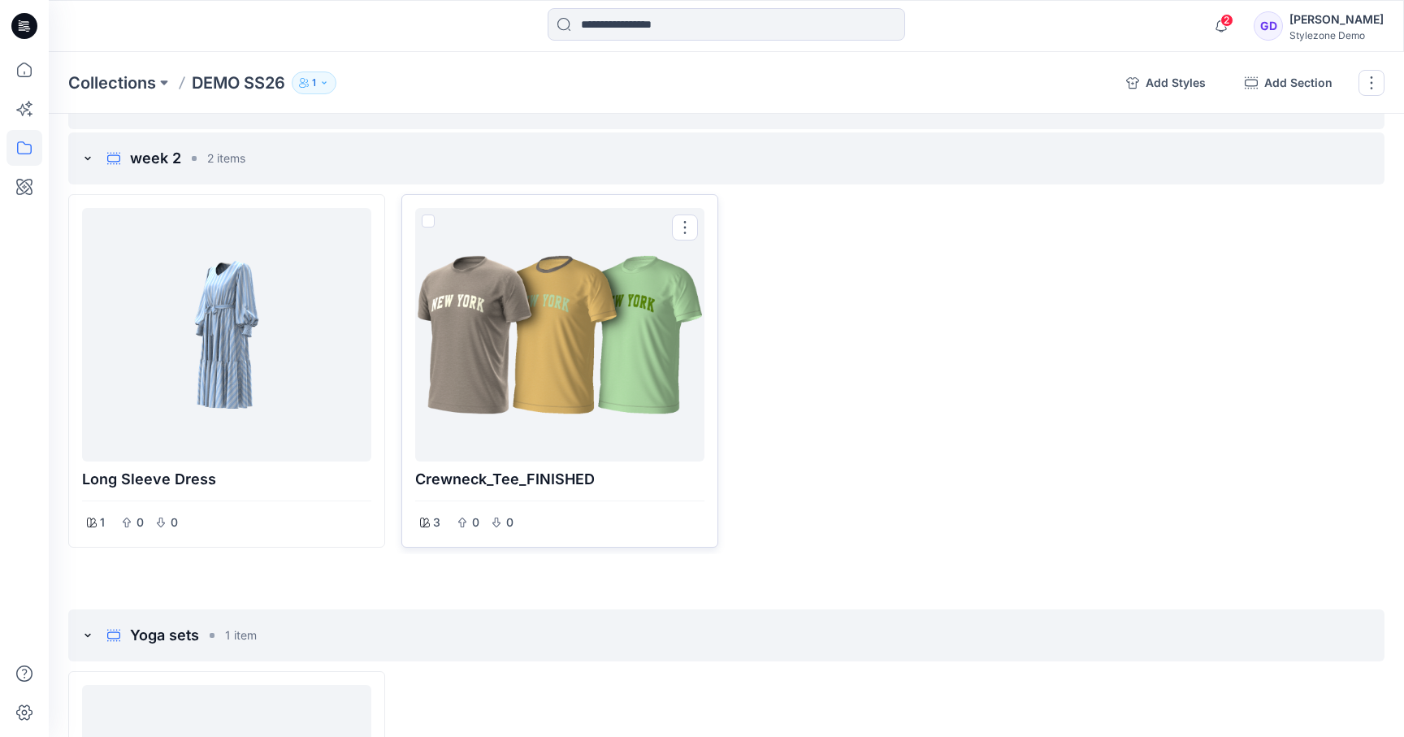
click at [519, 329] on div at bounding box center [560, 334] width 276 height 240
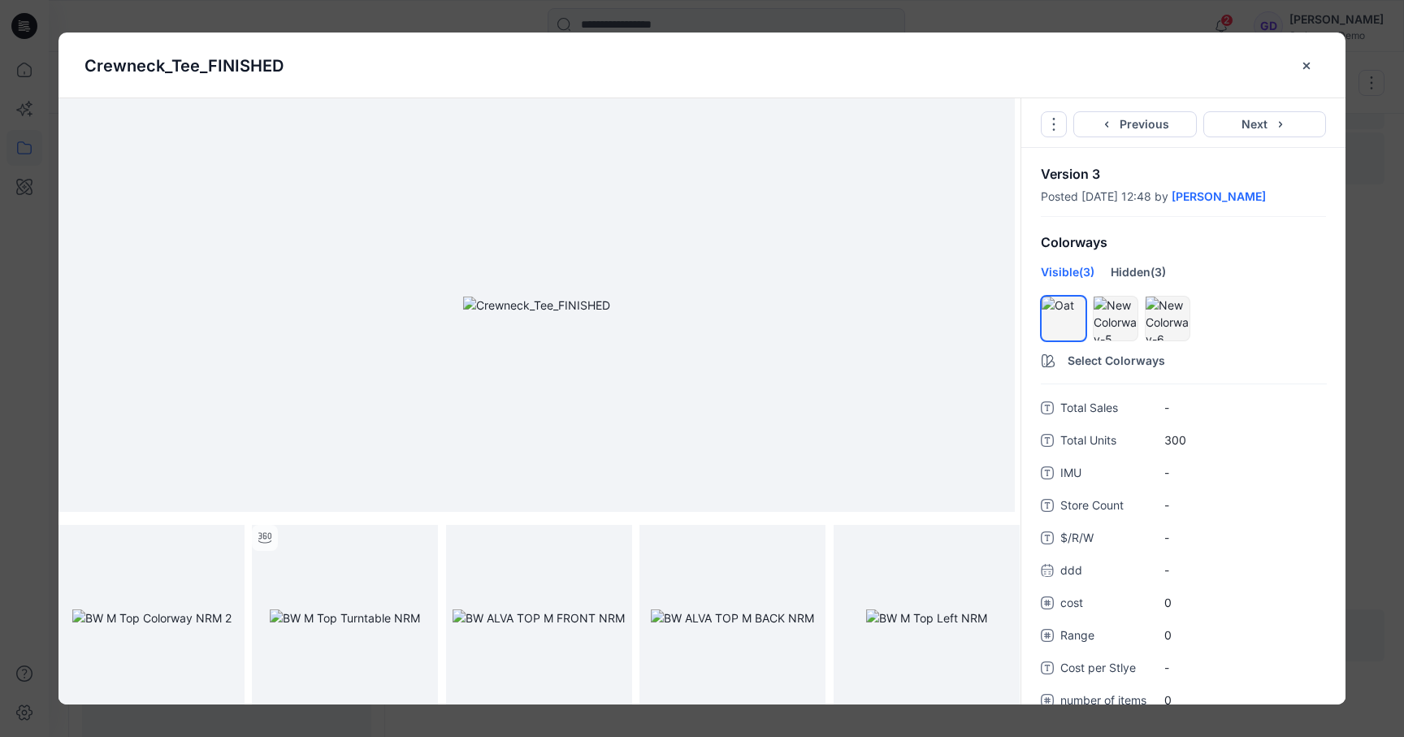
scroll to position [607, 0]
click at [1308, 68] on icon "close-btn" at bounding box center [1306, 65] width 13 height 13
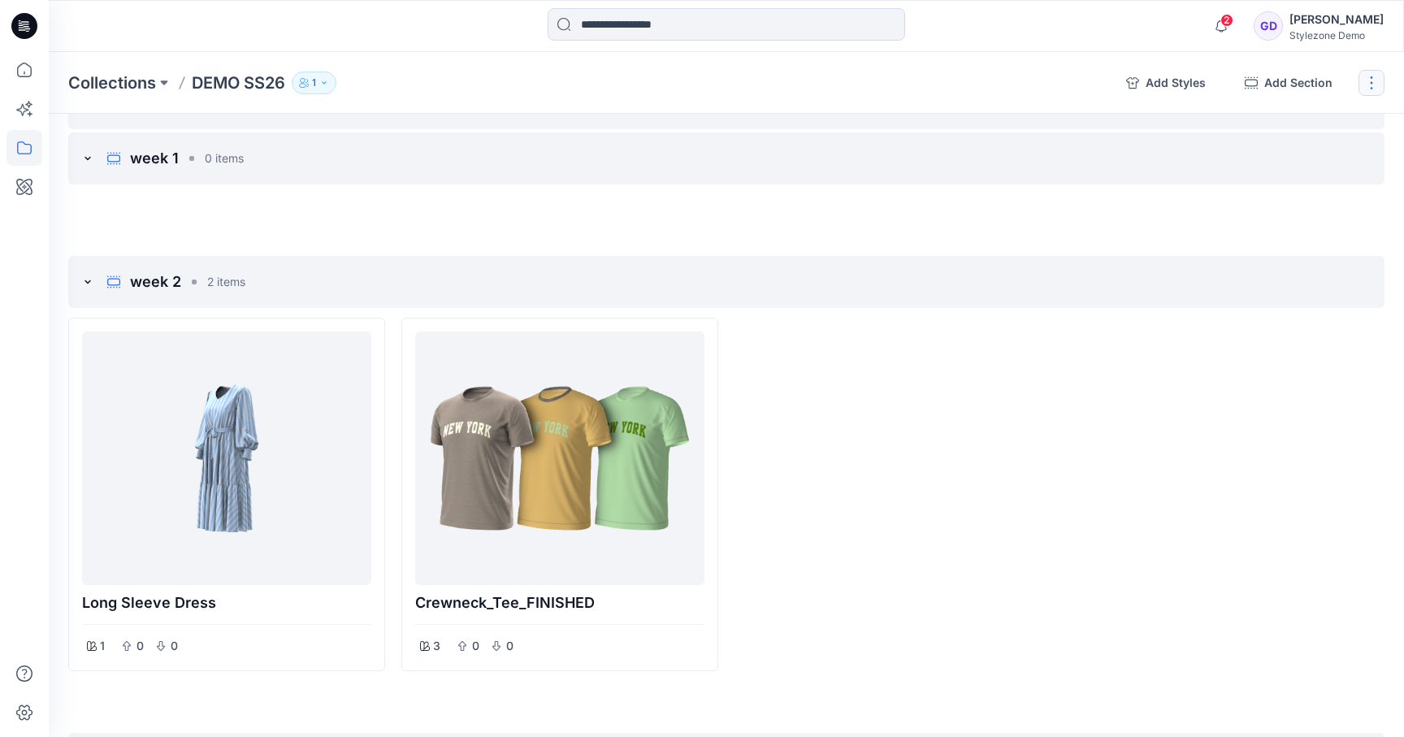
click at [1370, 89] on button "button" at bounding box center [1371, 83] width 26 height 26
click at [917, 459] on div at bounding box center [892, 494] width 317 height 353
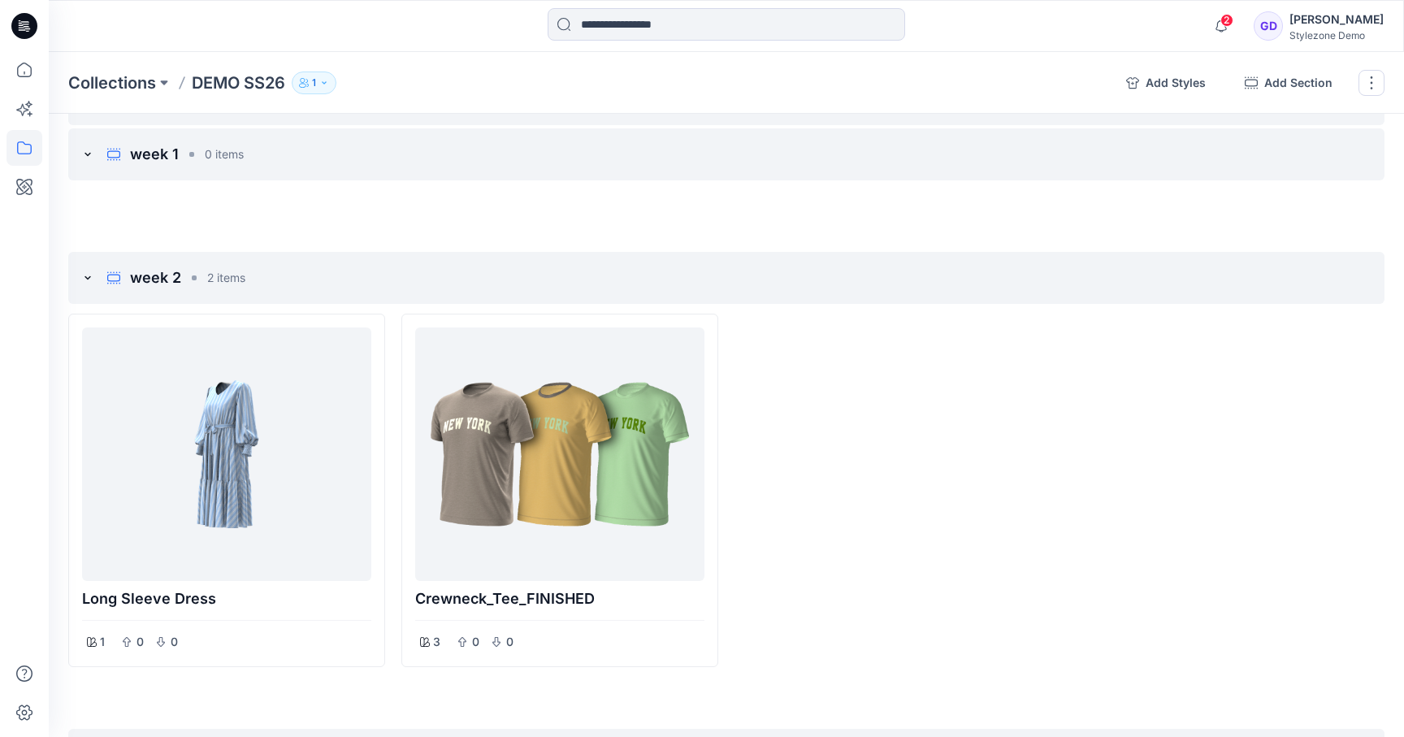
scroll to position [463, 0]
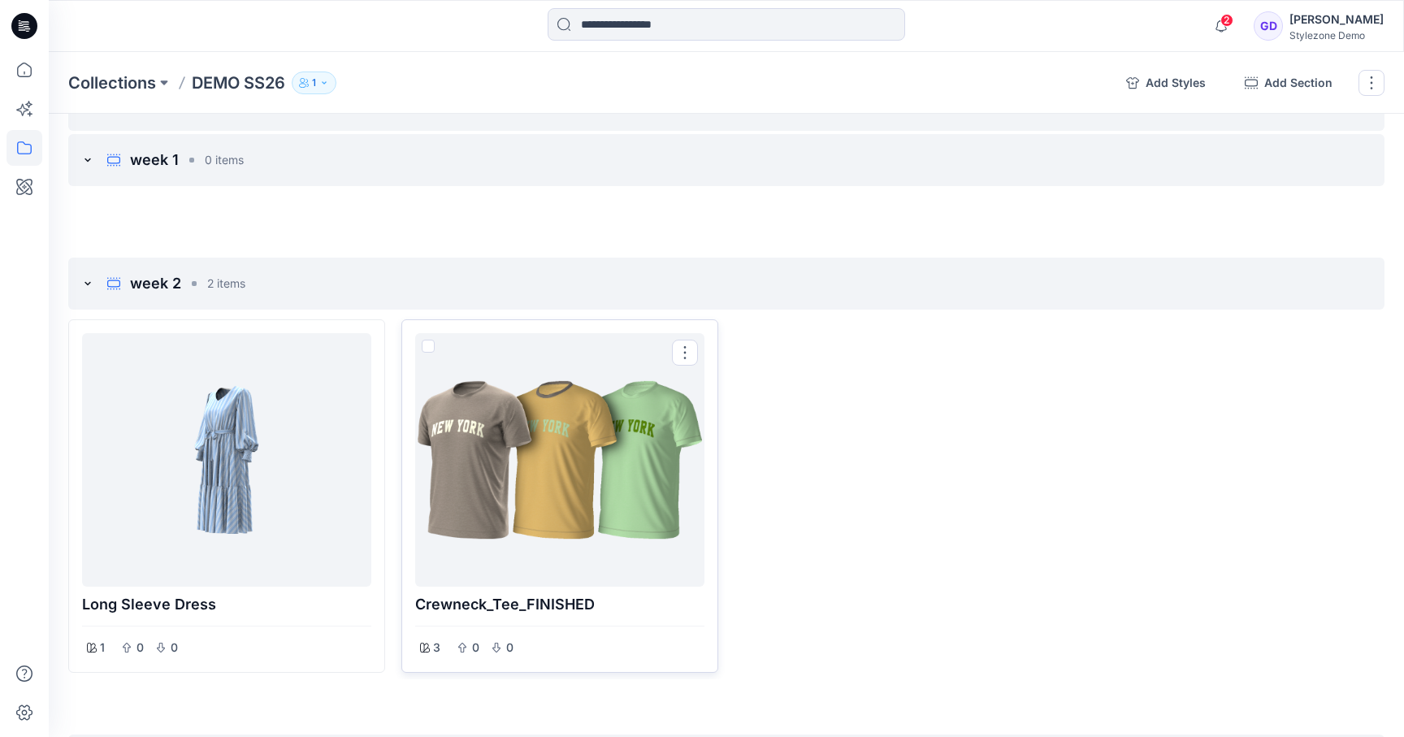
click at [517, 501] on div at bounding box center [560, 460] width 276 height 240
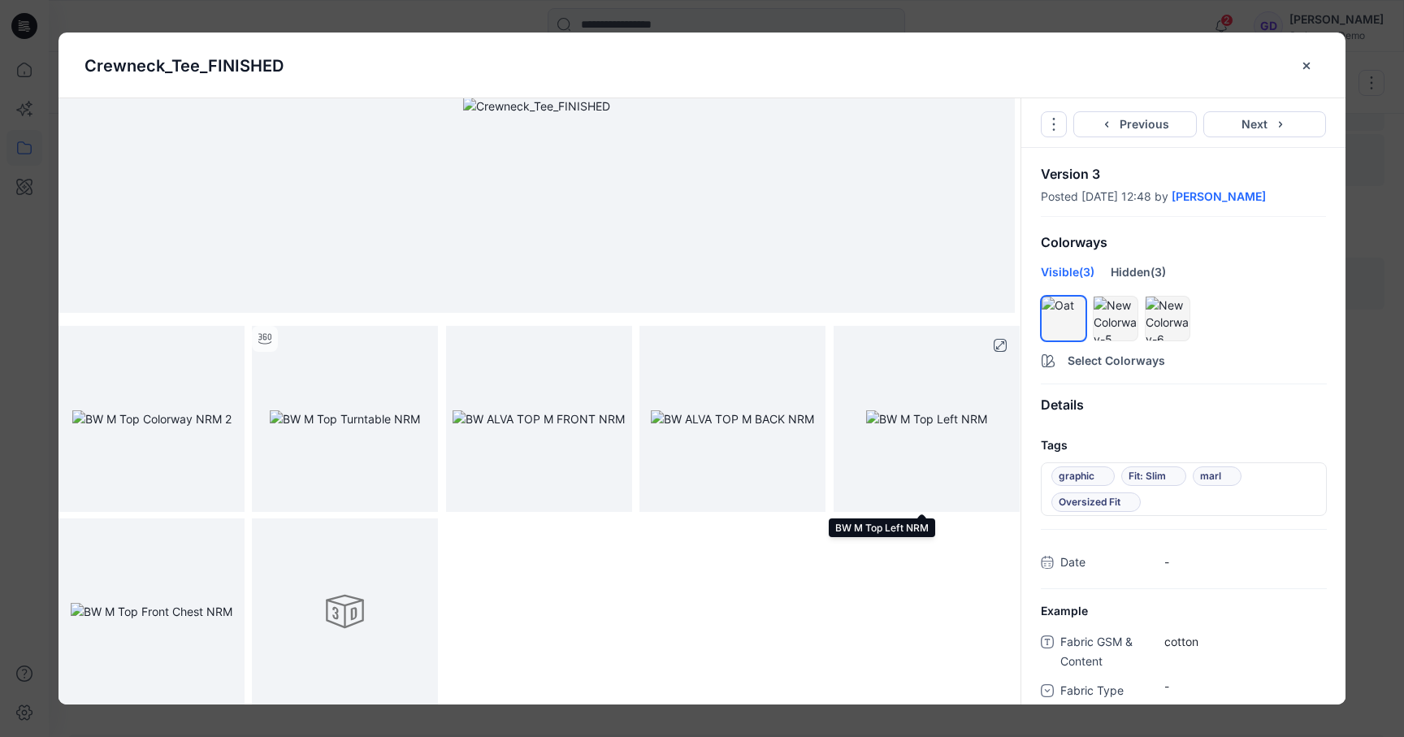
scroll to position [0, 0]
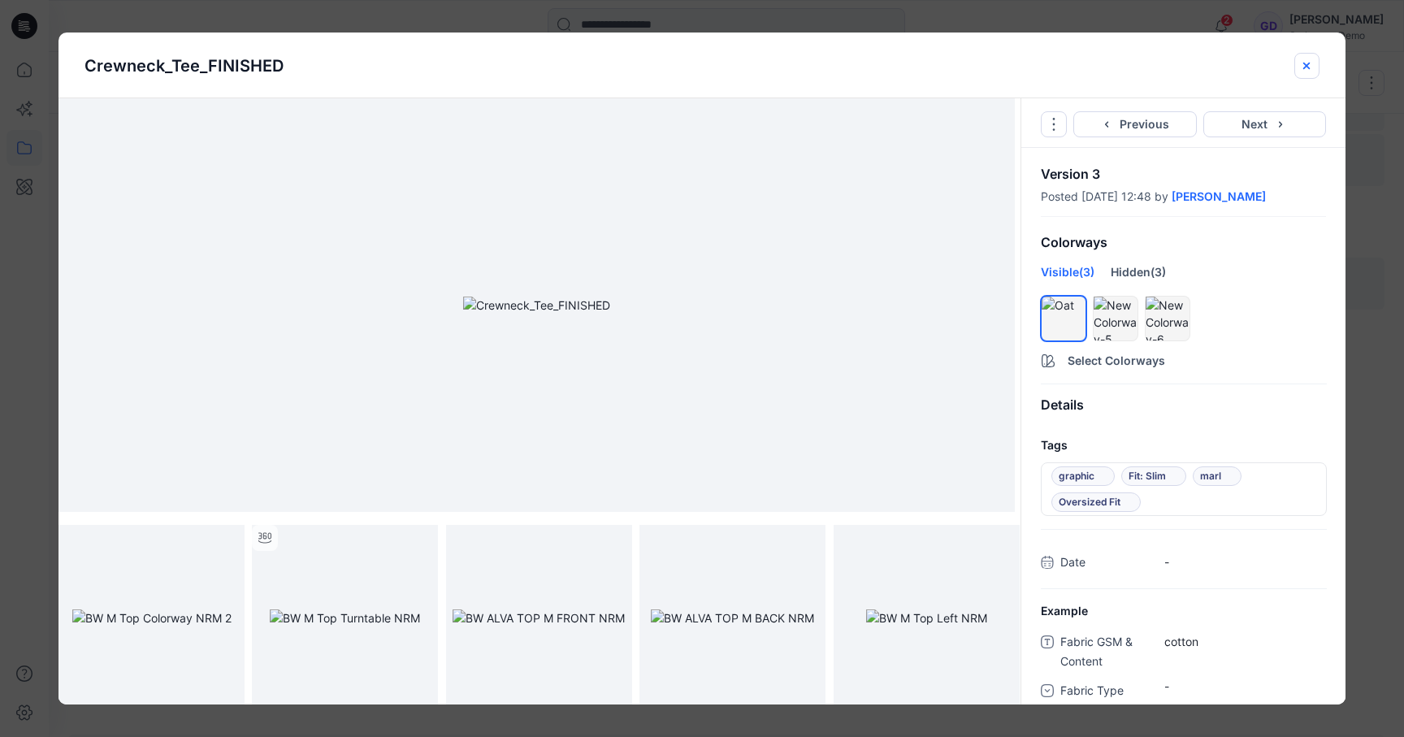
click at [1302, 65] on icon "close-btn" at bounding box center [1306, 65] width 13 height 13
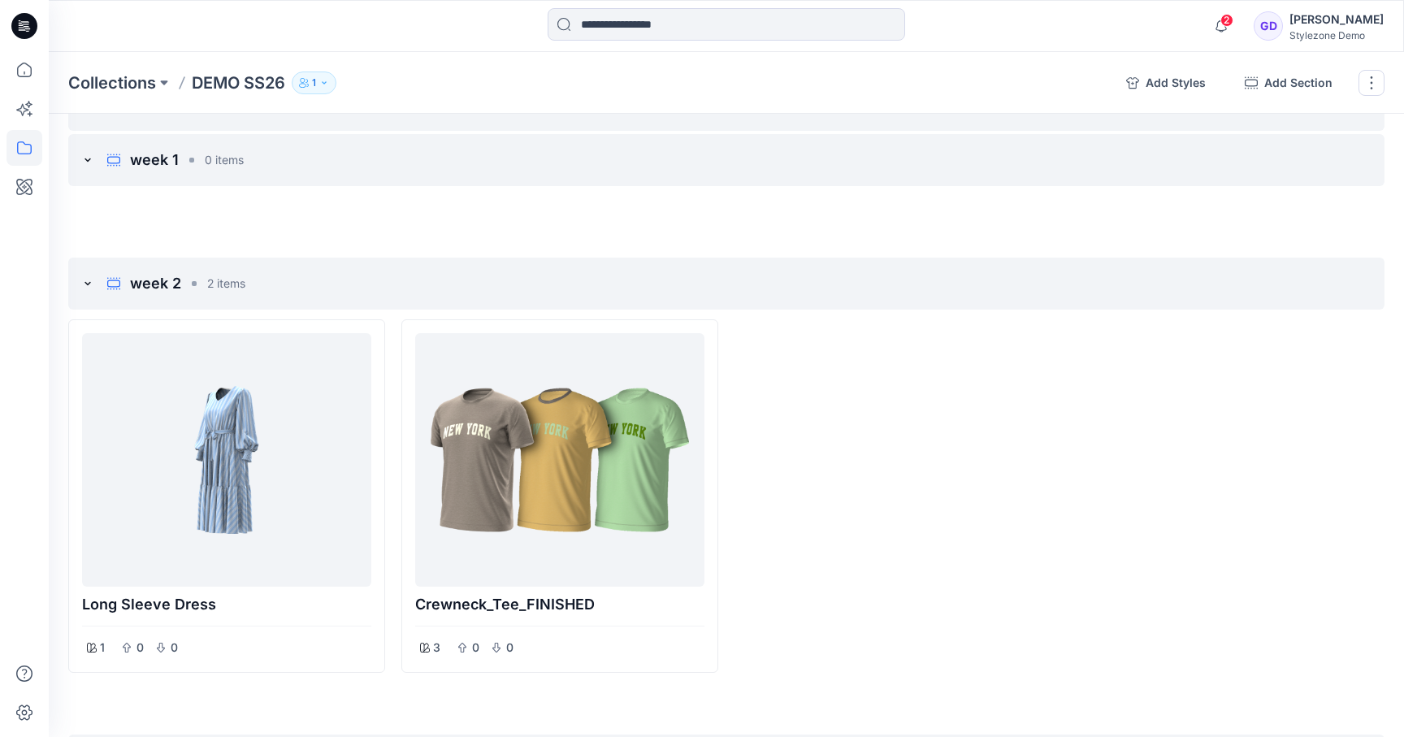
click at [942, 463] on div at bounding box center [892, 495] width 317 height 353
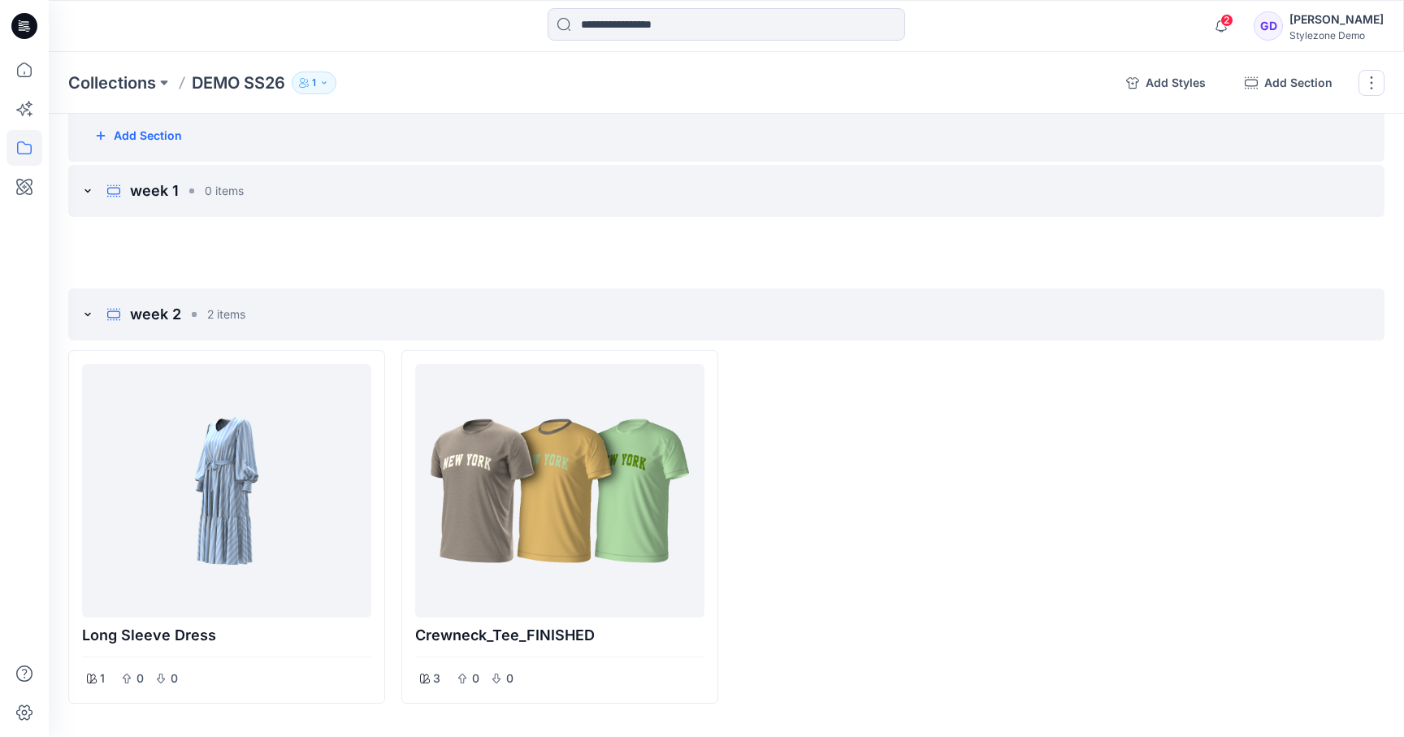
scroll to position [434, 0]
click at [859, 378] on div at bounding box center [892, 525] width 317 height 353
click at [1233, 16] on icon "button" at bounding box center [1221, 26] width 31 height 32
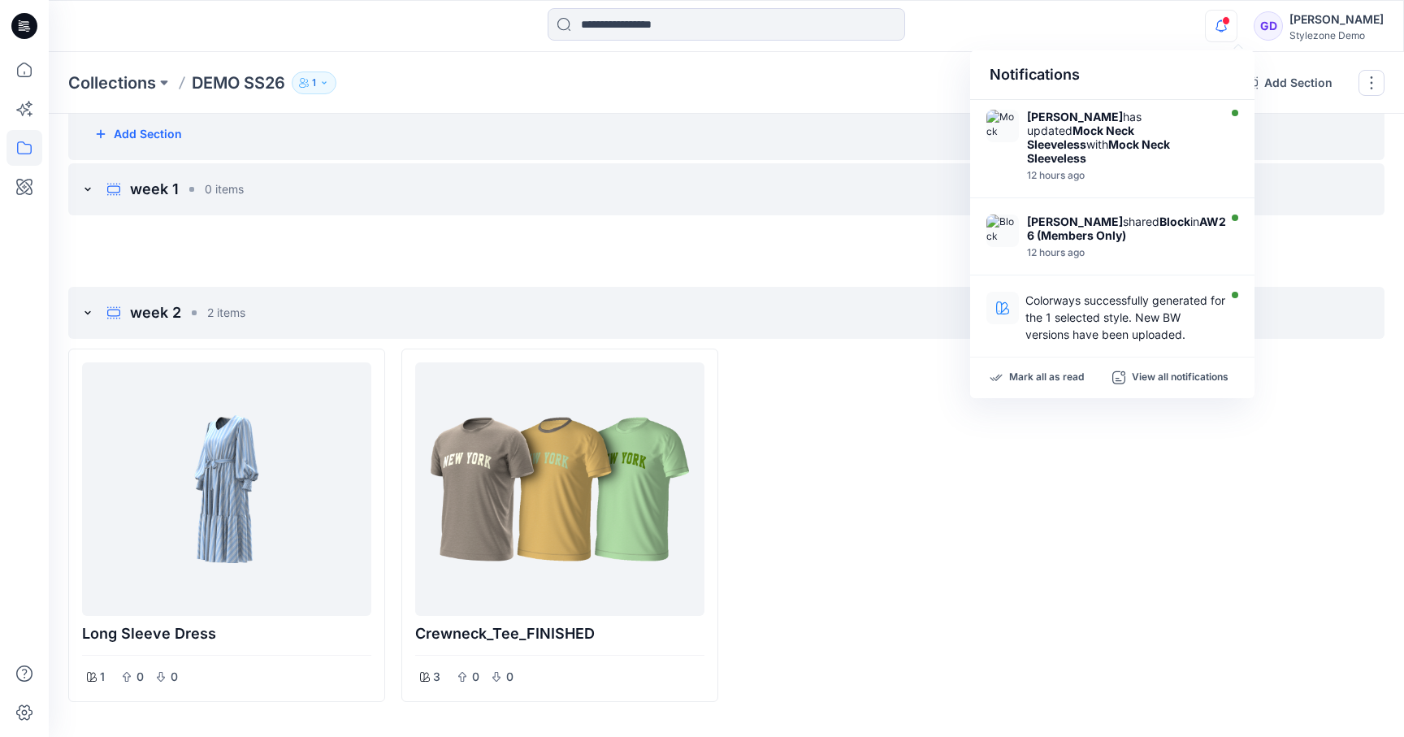
click at [1233, 16] on icon "button" at bounding box center [1221, 26] width 31 height 32
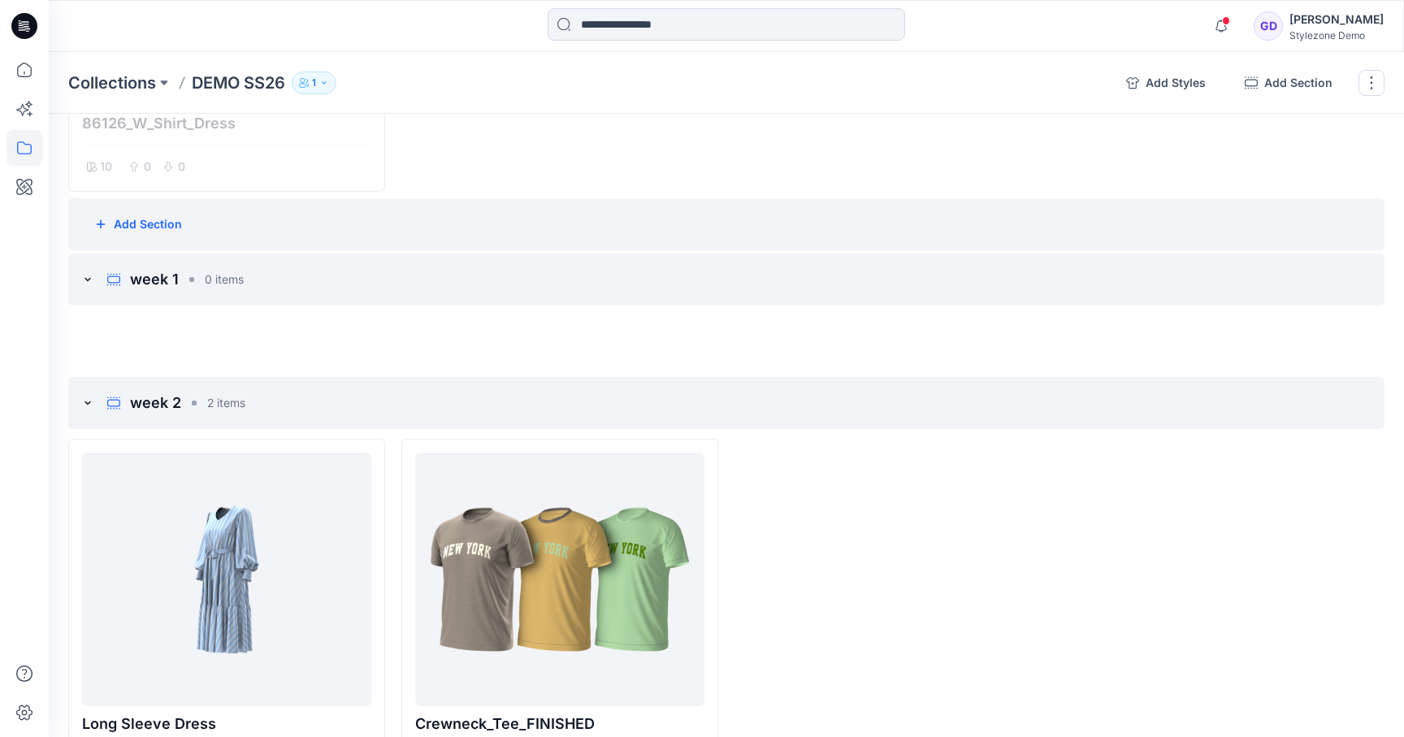
scroll to position [0, 0]
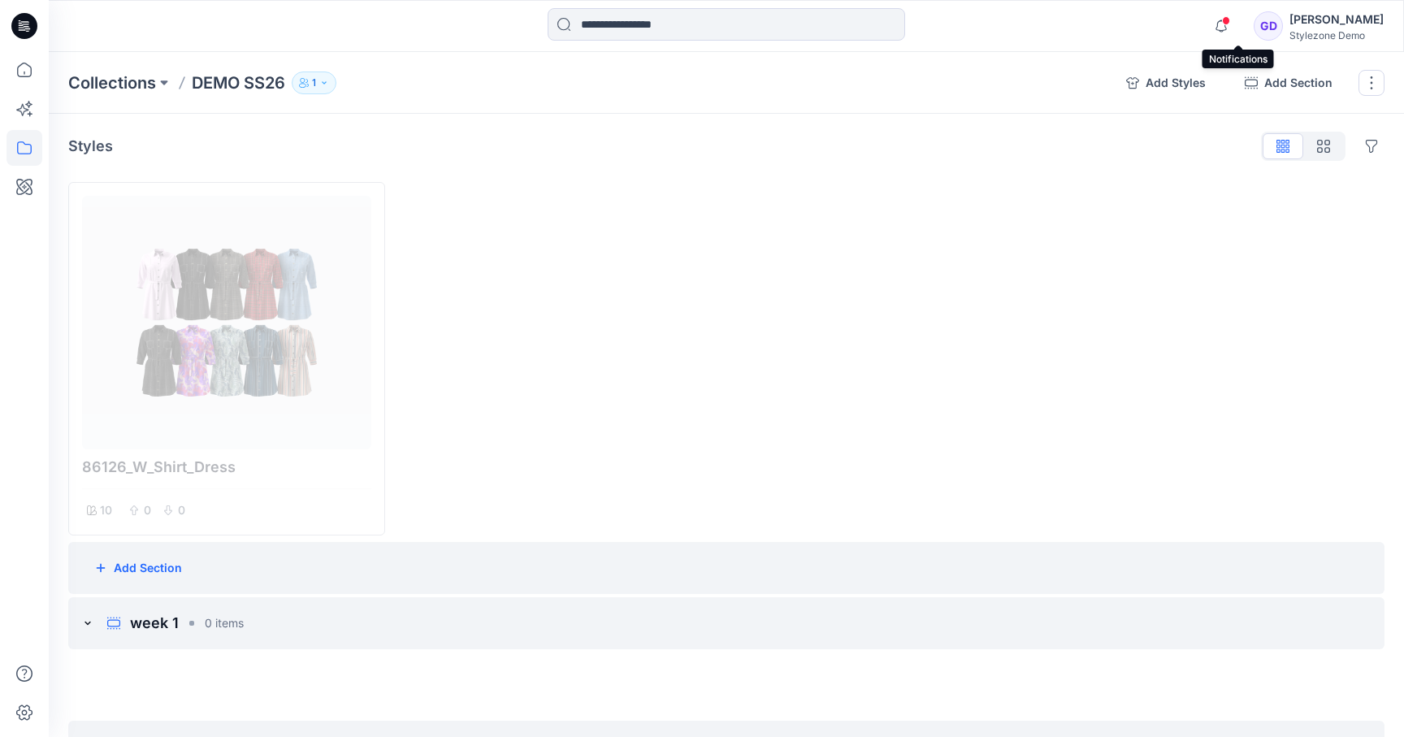
click at [931, 331] on div at bounding box center [892, 358] width 317 height 353
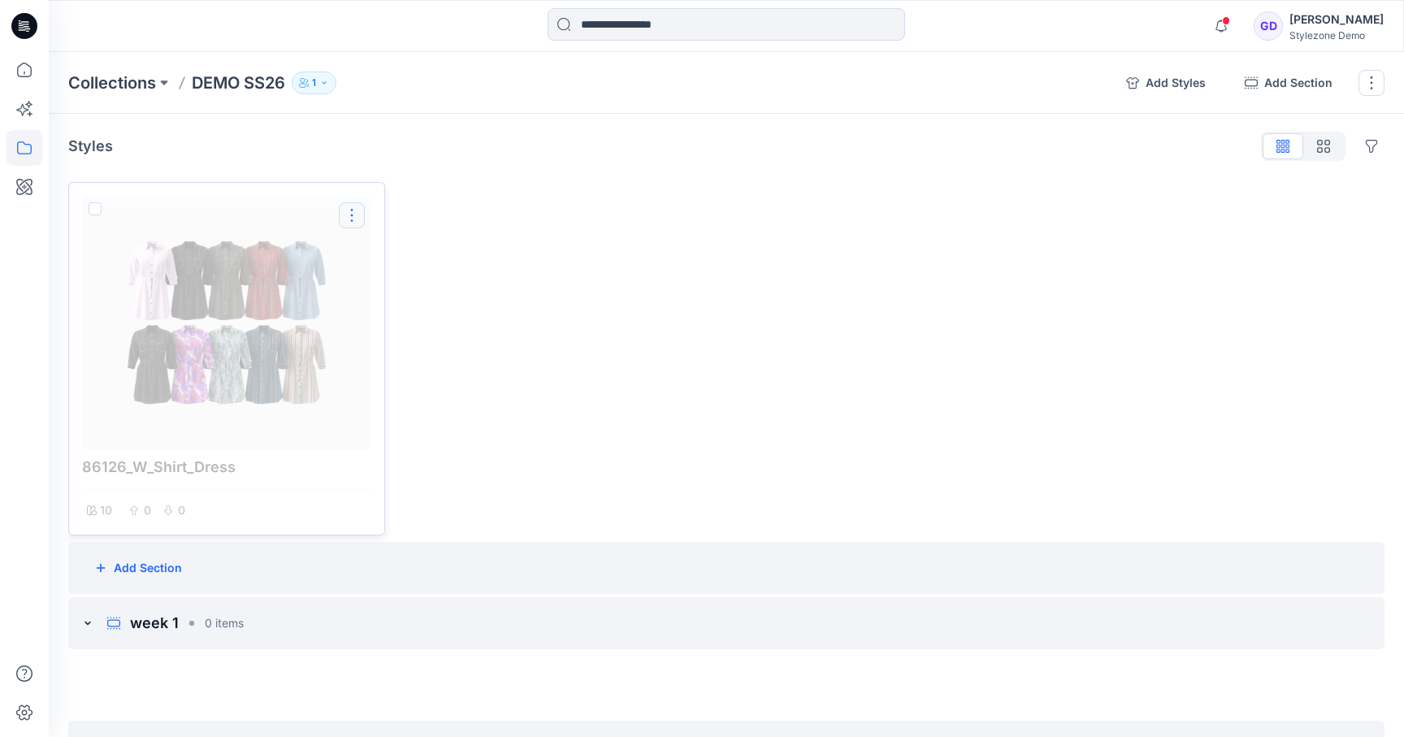
click at [362, 219] on button "Options" at bounding box center [352, 215] width 26 height 26
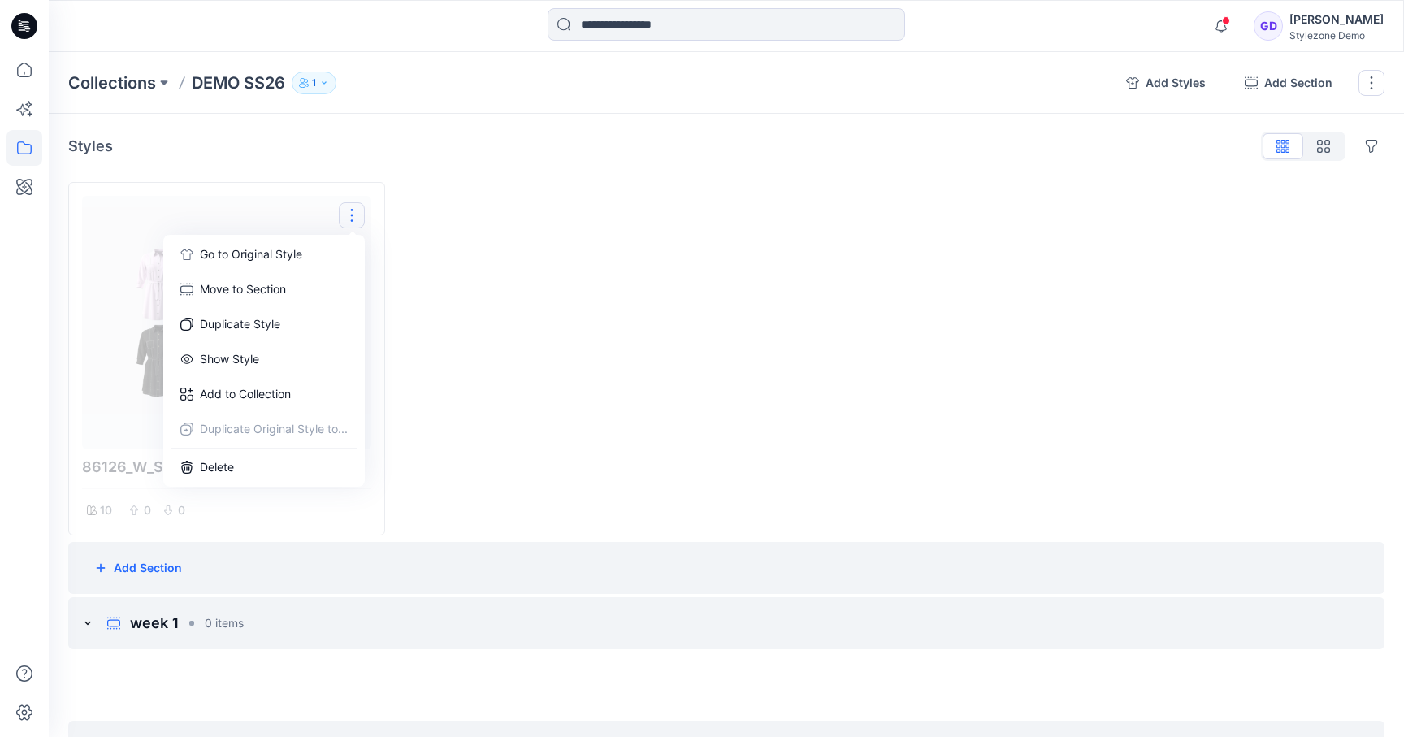
click at [500, 352] on div at bounding box center [559, 358] width 317 height 353
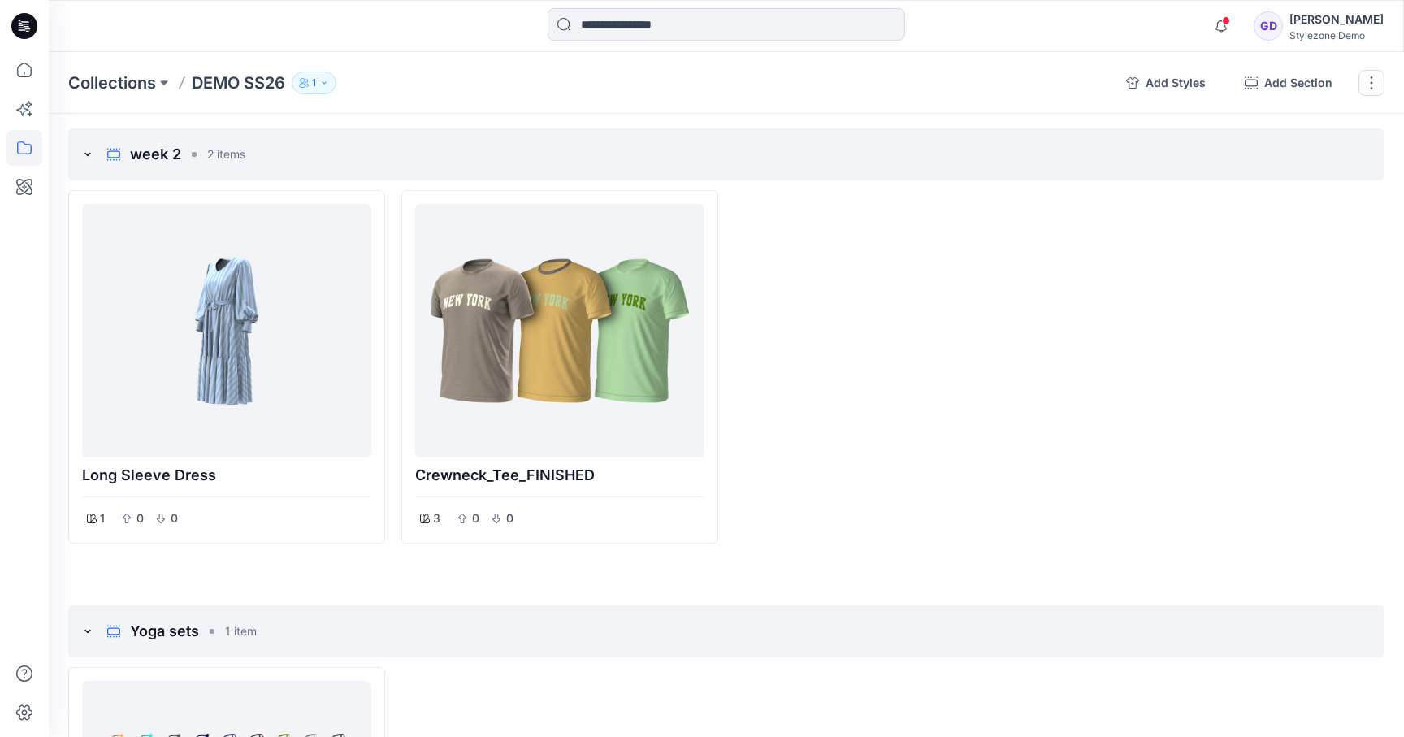
scroll to position [588, 0]
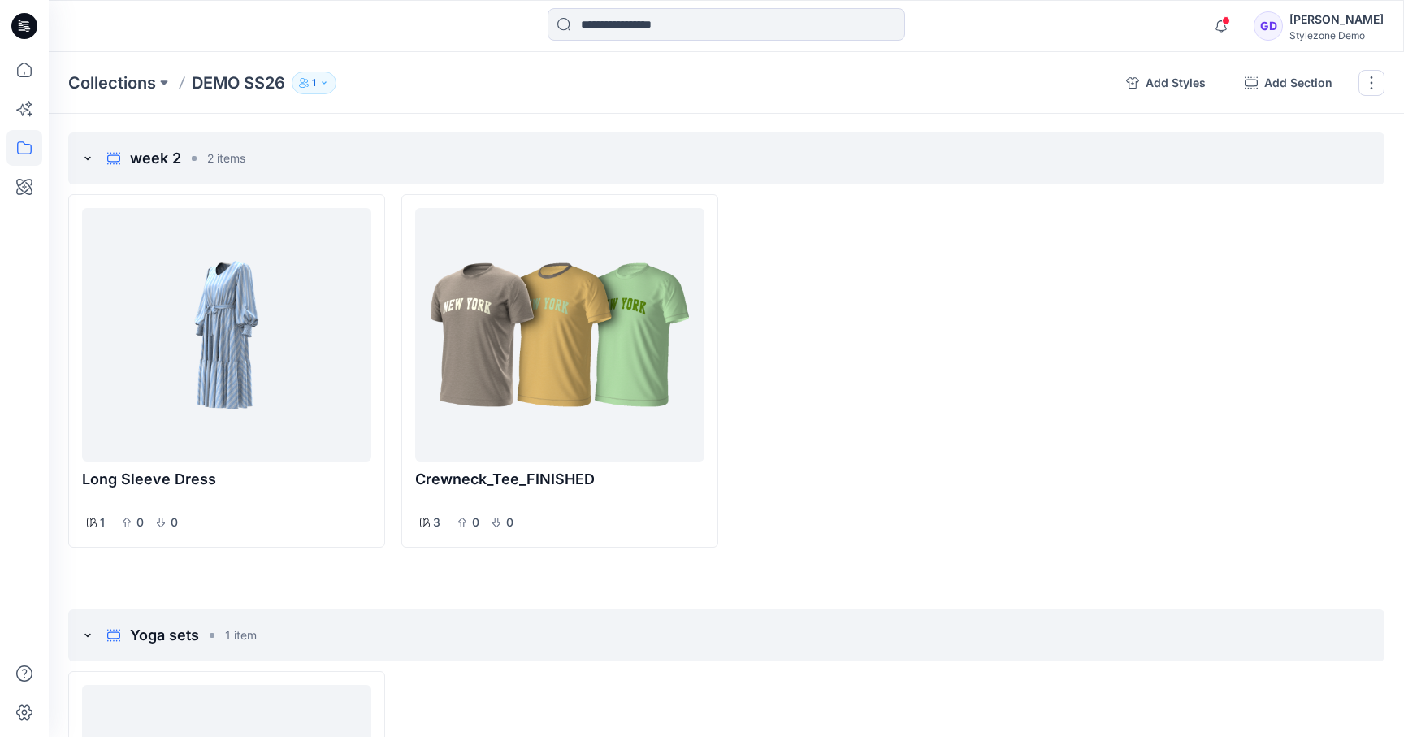
click at [923, 465] on div at bounding box center [892, 370] width 317 height 353
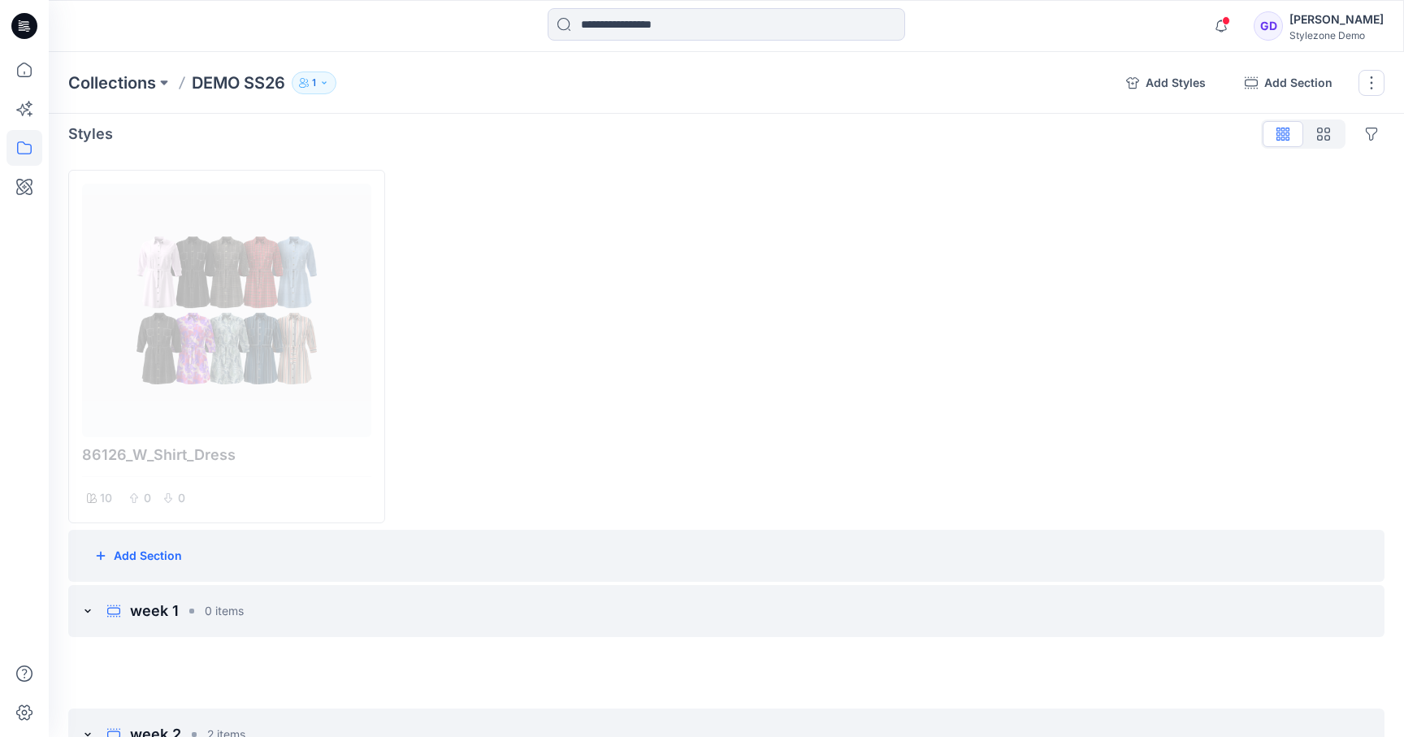
scroll to position [0, 0]
